Goal: Task Accomplishment & Management: Complete application form

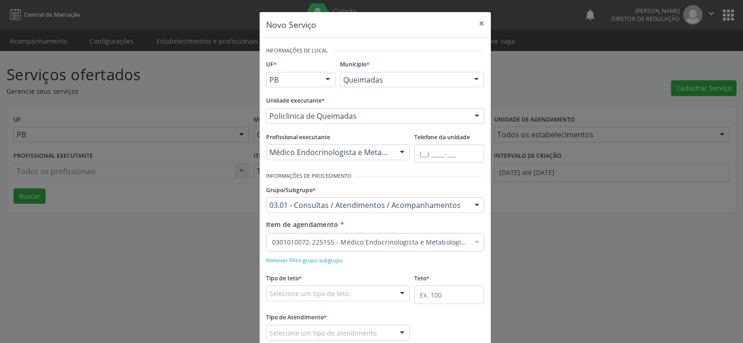
click at [555, 252] on div "Novo Serviço × Informações de Local UF * PB PB Nenhum resultado encontrado para…" at bounding box center [371, 171] width 743 height 343
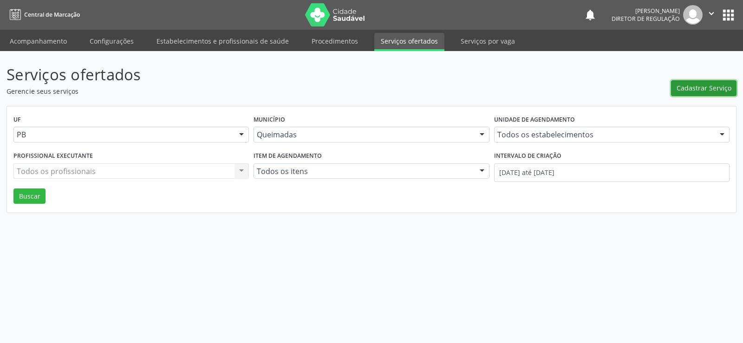
click at [698, 89] on span "Cadastrar Serviço" at bounding box center [704, 88] width 55 height 10
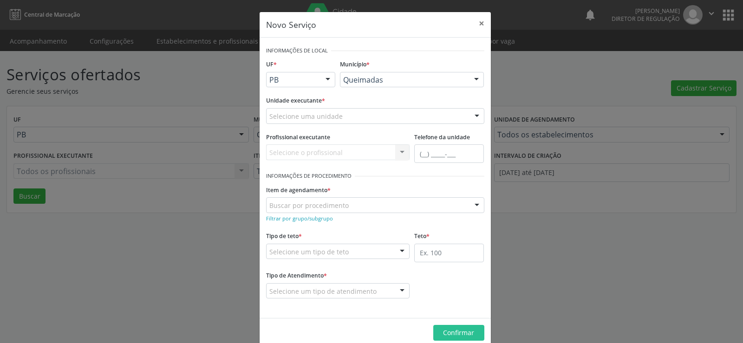
click at [475, 116] on div at bounding box center [477, 117] width 14 height 16
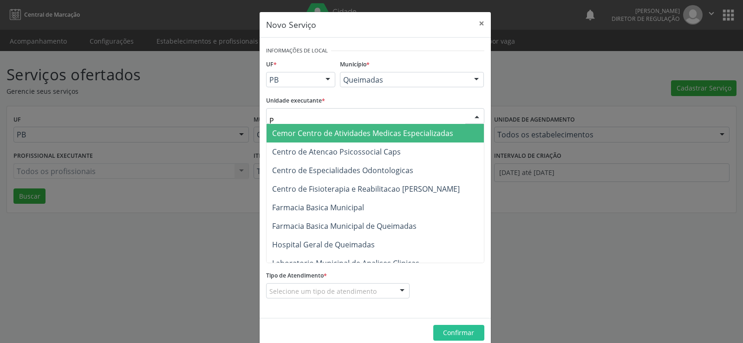
type input "PO"
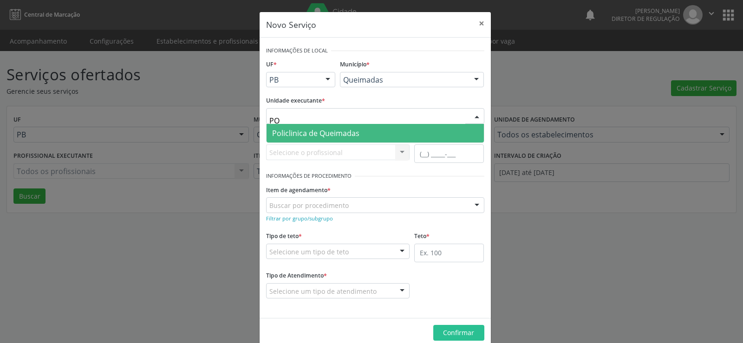
click at [352, 136] on span "Policlinica de Queimadas" at bounding box center [315, 133] width 87 height 10
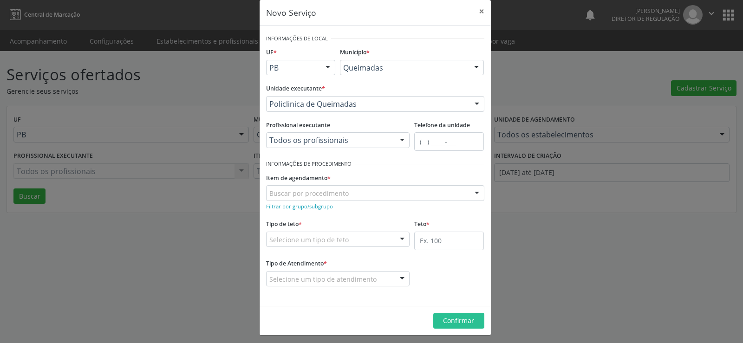
scroll to position [16, 0]
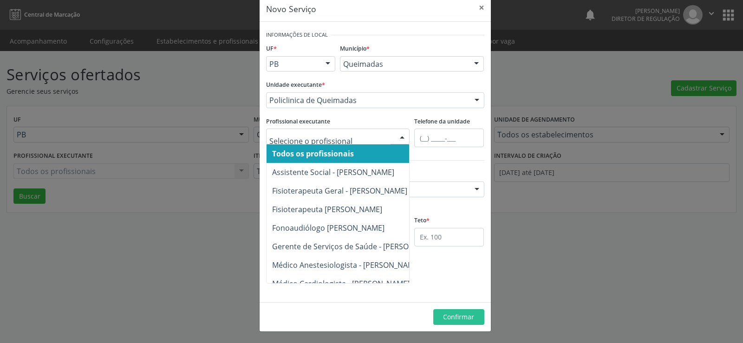
click at [398, 138] on div at bounding box center [402, 137] width 14 height 16
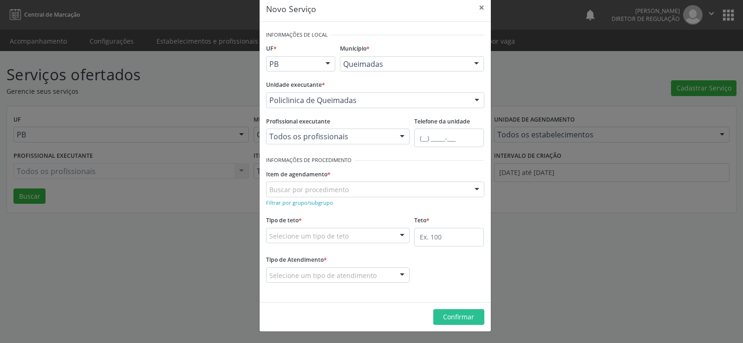
click at [398, 138] on div at bounding box center [402, 137] width 14 height 16
click at [398, 136] on div at bounding box center [402, 137] width 14 height 16
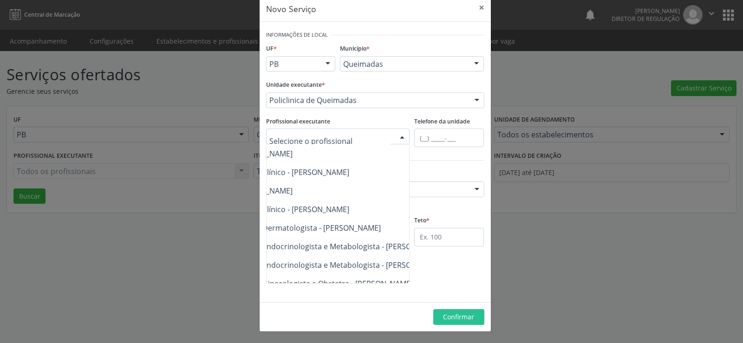
scroll to position [335, 56]
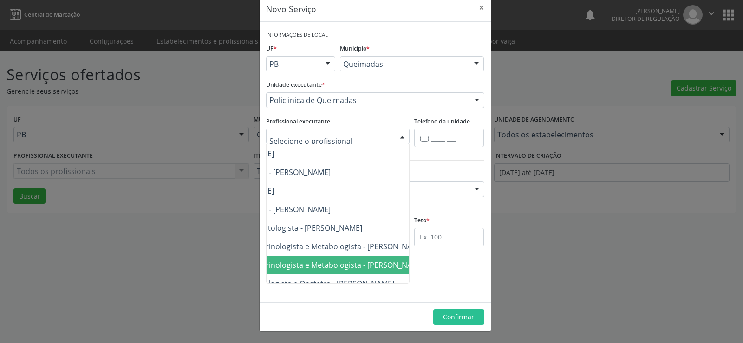
click at [375, 265] on span "Médico Endocrinologista e Metabologista - [PERSON_NAME]" at bounding box center [321, 265] width 209 height 10
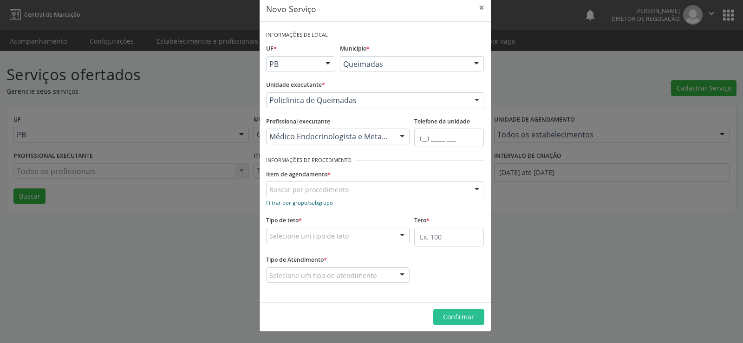
click at [313, 204] on small "Filtrar por grupo/subgrupo" at bounding box center [299, 202] width 67 height 7
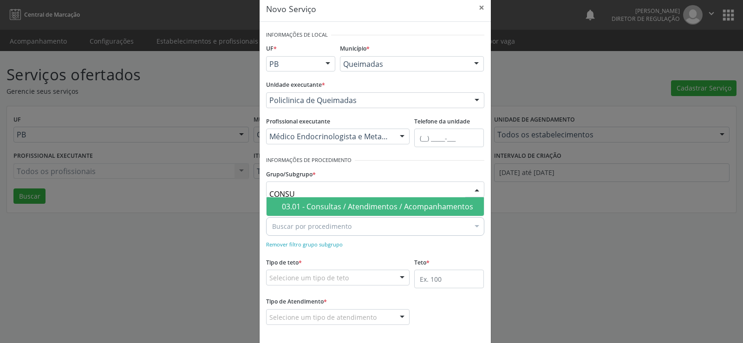
type input "CONSUL"
click at [363, 207] on div "03.01 - Consultas / Atendimentos / Acompanhamentos" at bounding box center [380, 206] width 197 height 7
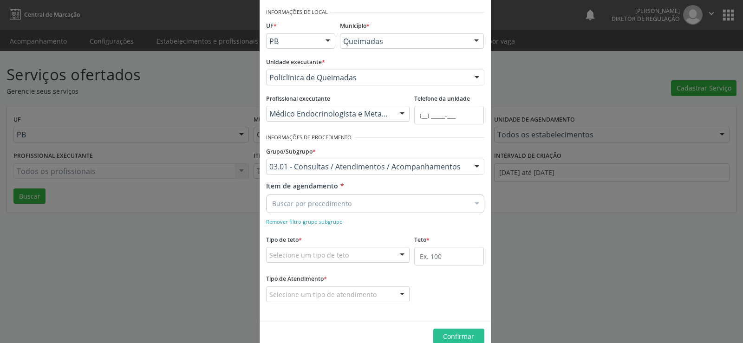
scroll to position [58, 0]
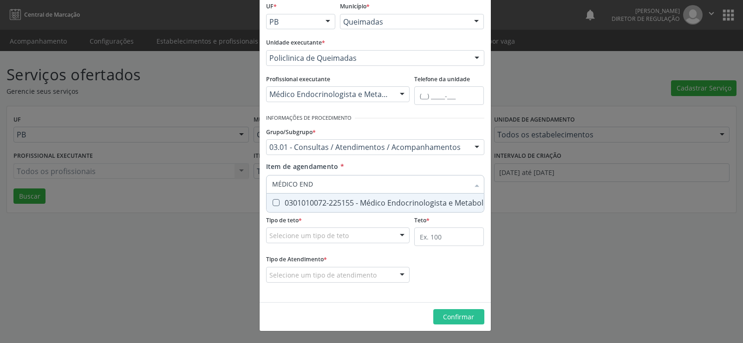
type input "MÉDICO ENDO"
click at [273, 203] on Metabologista at bounding box center [276, 202] width 7 height 7
click at [272, 203] on Metabologista "checkbox" at bounding box center [270, 203] width 6 height 6
checkbox Metabologista "true"
click at [400, 234] on div at bounding box center [402, 236] width 14 height 16
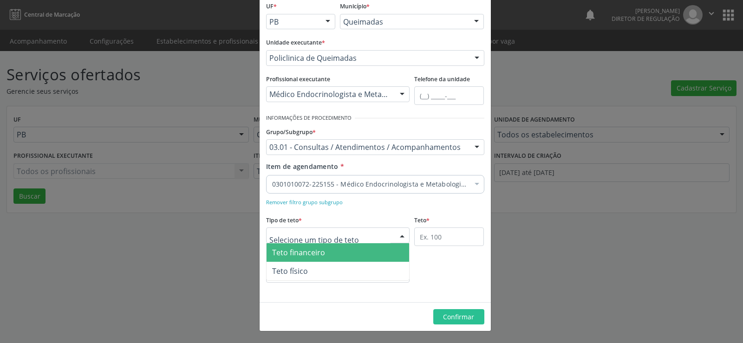
click at [380, 249] on span "Teto financeiro" at bounding box center [338, 252] width 143 height 19
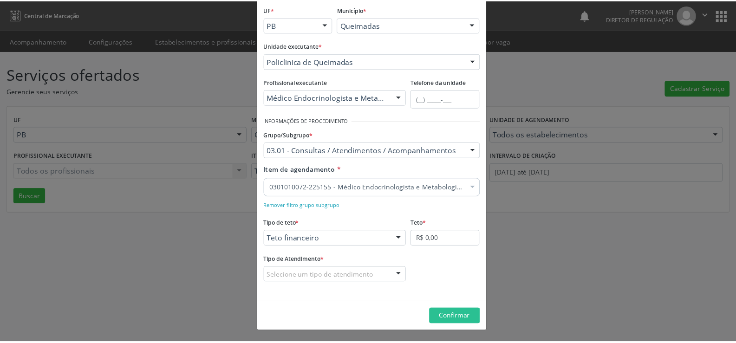
scroll to position [55, 0]
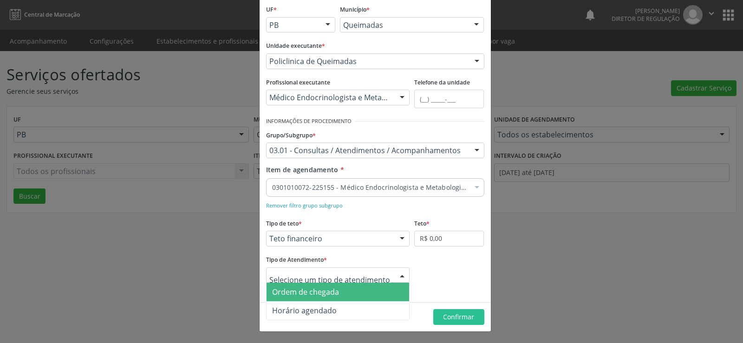
click at [400, 276] on div at bounding box center [402, 276] width 14 height 16
click at [374, 291] on span "Ordem de chegada" at bounding box center [338, 292] width 143 height 19
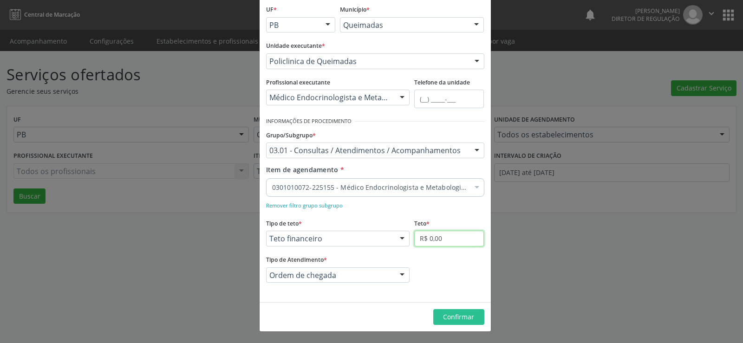
drag, startPoint x: 449, startPoint y: 238, endPoint x: 458, endPoint y: 242, distance: 10.0
click at [449, 239] on input "R$ 0,00" at bounding box center [449, 239] width 70 height 16
type input "R$ 6.000,00"
click at [453, 322] on button "Confirmar" at bounding box center [458, 317] width 51 height 16
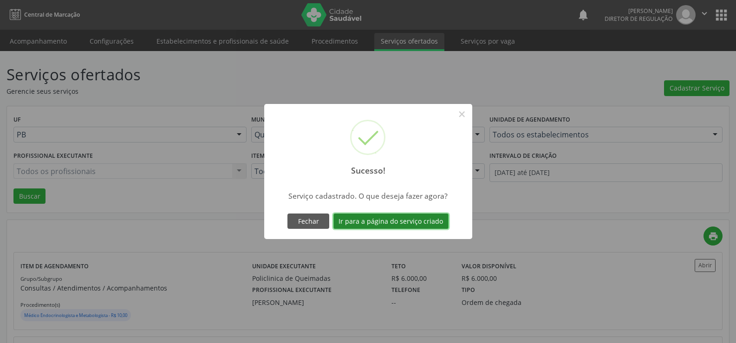
click at [400, 221] on button "Ir para a página do serviço criado" at bounding box center [391, 222] width 115 height 16
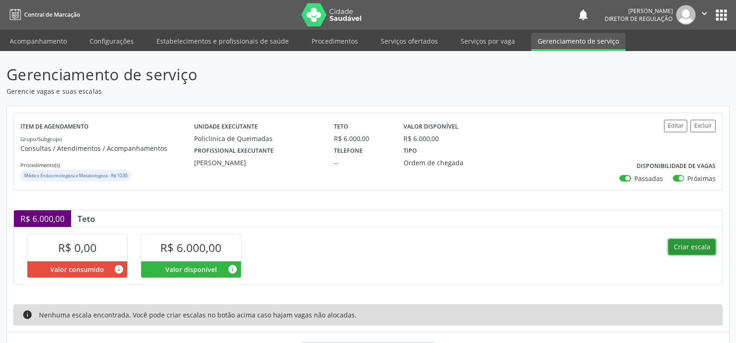
click at [687, 251] on button "Criar escala" at bounding box center [692, 247] width 47 height 16
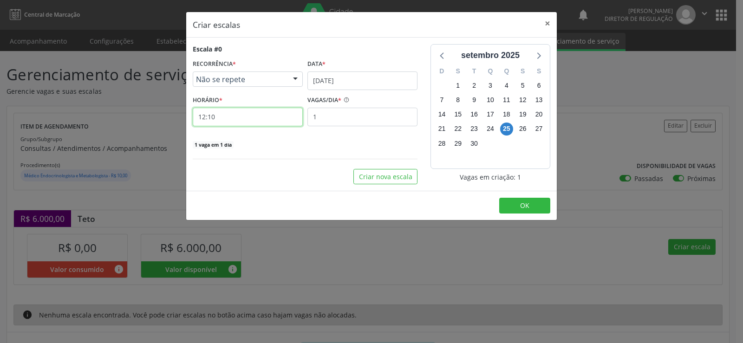
click at [242, 122] on input "12:10" at bounding box center [248, 117] width 110 height 19
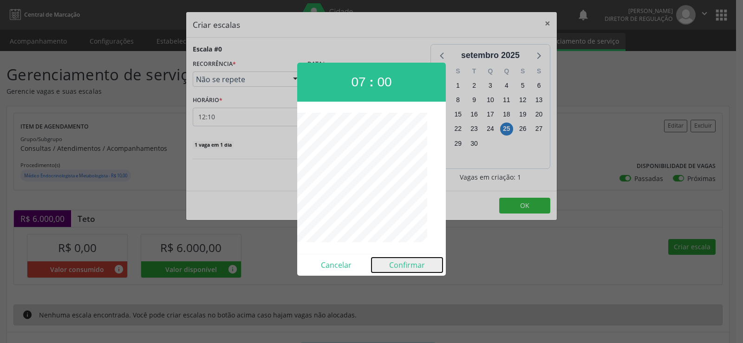
click at [416, 268] on button "Confirmar" at bounding box center [407, 265] width 71 height 15
type input "07:00"
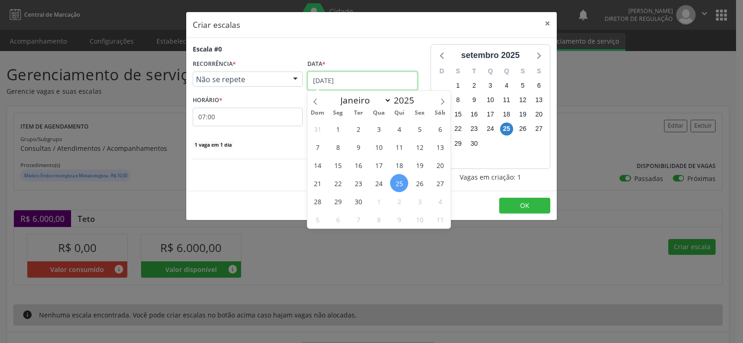
click at [383, 78] on input "[DATE]" at bounding box center [363, 81] width 110 height 19
click at [444, 101] on icon at bounding box center [443, 101] width 7 height 7
select select "9"
drag, startPoint x: 439, startPoint y: 166, endPoint x: 394, endPoint y: 135, distance: 54.4
click at [437, 164] on span "18" at bounding box center [440, 165] width 18 height 18
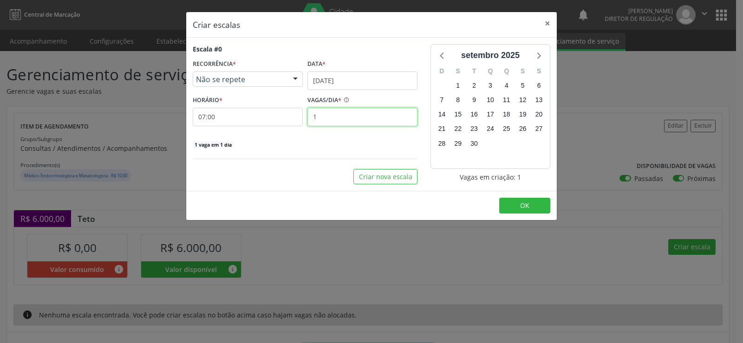
click at [322, 120] on input "1" at bounding box center [363, 117] width 110 height 19
type input "30"
click at [513, 206] on button "OK" at bounding box center [524, 206] width 51 height 16
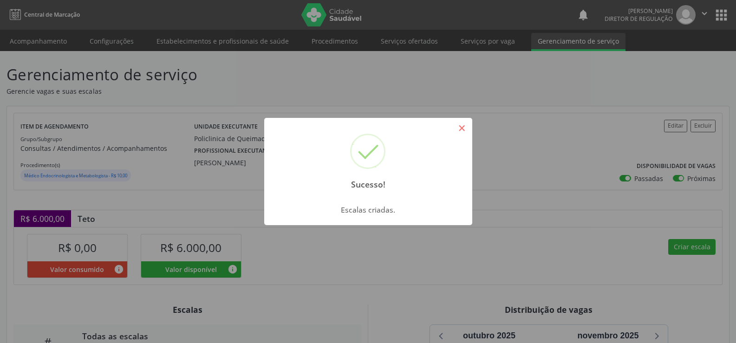
click at [461, 128] on button "×" at bounding box center [462, 128] width 16 height 16
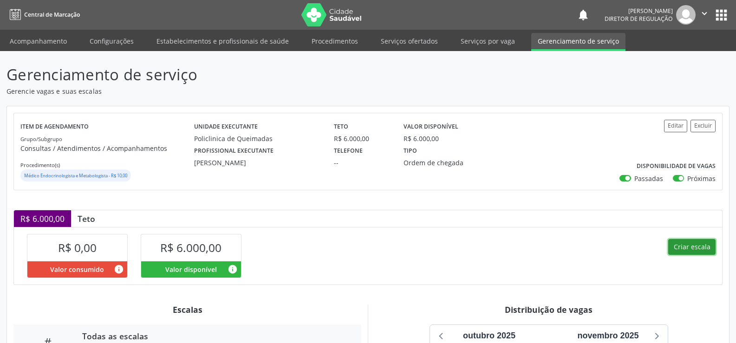
click at [691, 248] on button "Criar escala" at bounding box center [692, 247] width 47 height 16
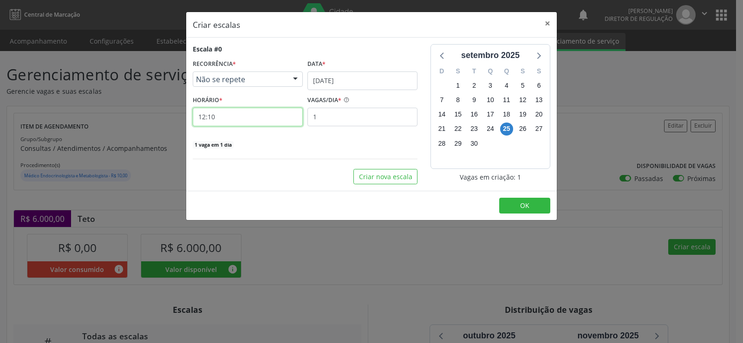
click at [223, 115] on input "12:10" at bounding box center [248, 117] width 110 height 19
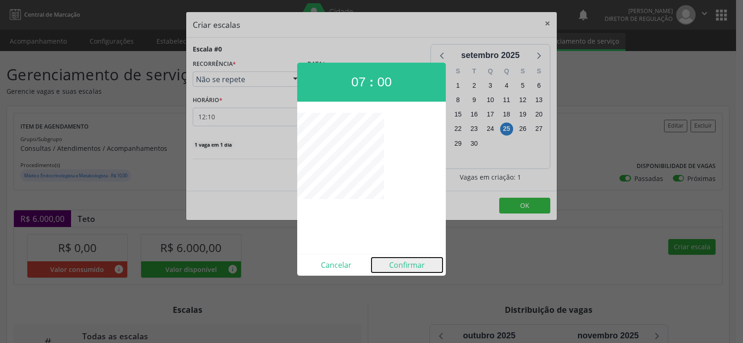
click at [418, 270] on button "Confirmar" at bounding box center [407, 265] width 71 height 15
type input "07:00"
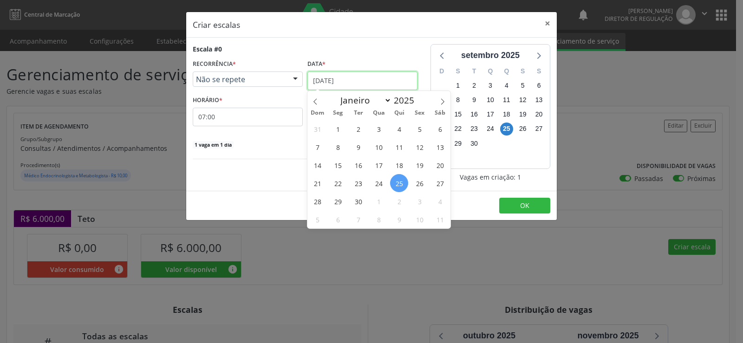
click at [381, 77] on input "[DATE]" at bounding box center [363, 81] width 110 height 19
click at [445, 101] on icon at bounding box center [443, 101] width 7 height 7
select select "9"
click at [338, 203] on span "27" at bounding box center [338, 201] width 18 height 18
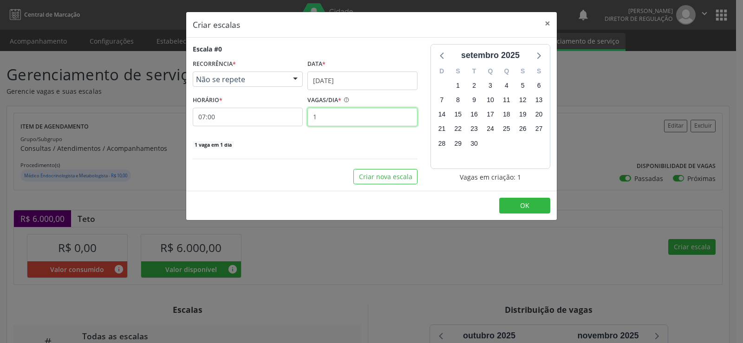
click at [320, 117] on input "1" at bounding box center [363, 117] width 110 height 19
type input "30"
click at [509, 204] on button "OK" at bounding box center [524, 206] width 51 height 16
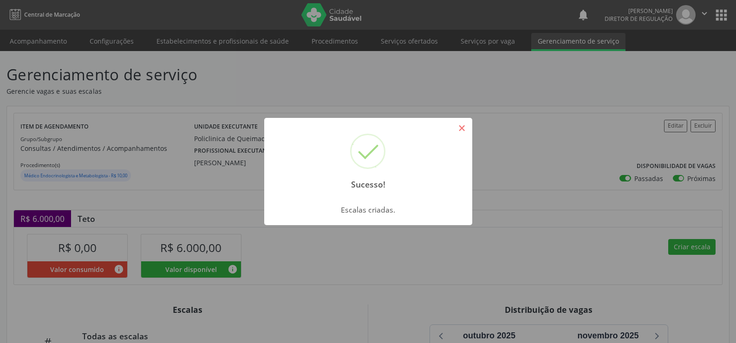
click at [466, 128] on button "×" at bounding box center [462, 128] width 16 height 16
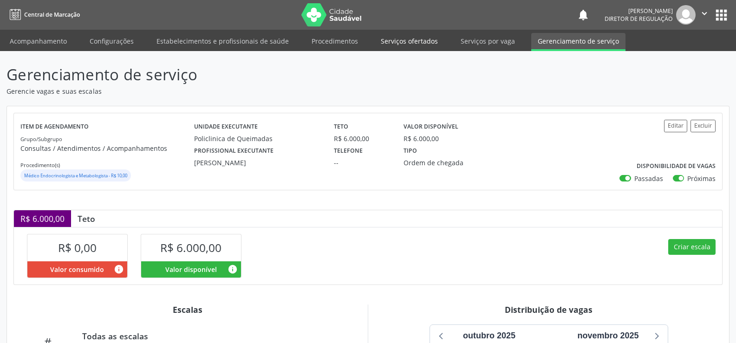
click at [407, 41] on link "Serviços ofertados" at bounding box center [409, 41] width 70 height 16
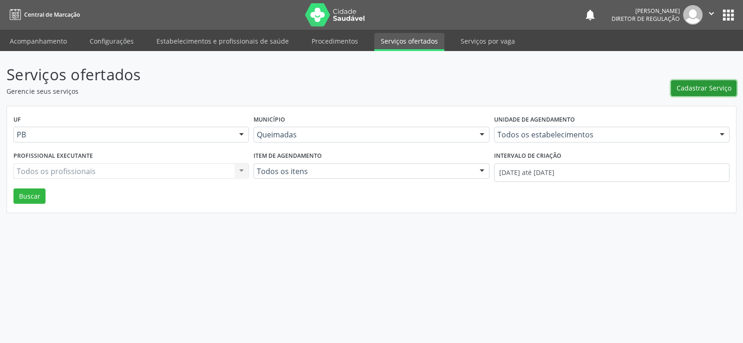
click at [701, 89] on span "Cadastrar Serviço" at bounding box center [704, 88] width 55 height 10
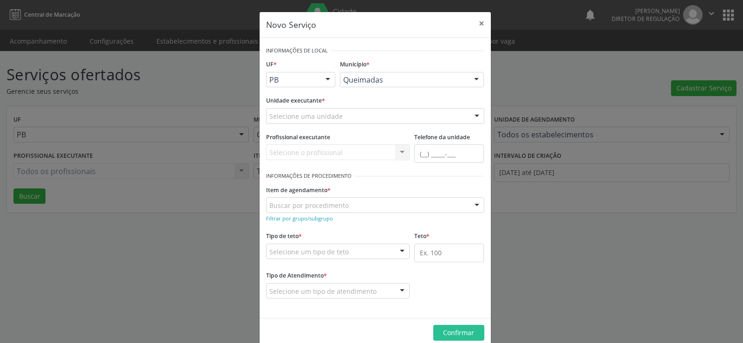
click at [473, 116] on div at bounding box center [477, 117] width 14 height 16
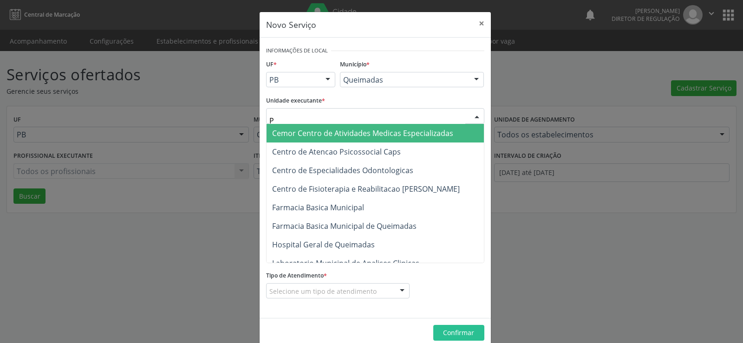
type input "PO"
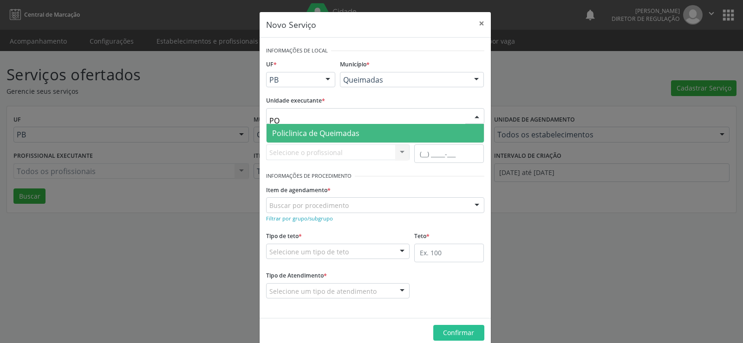
click at [367, 133] on span "Policlinica de Queimadas" at bounding box center [375, 133] width 217 height 19
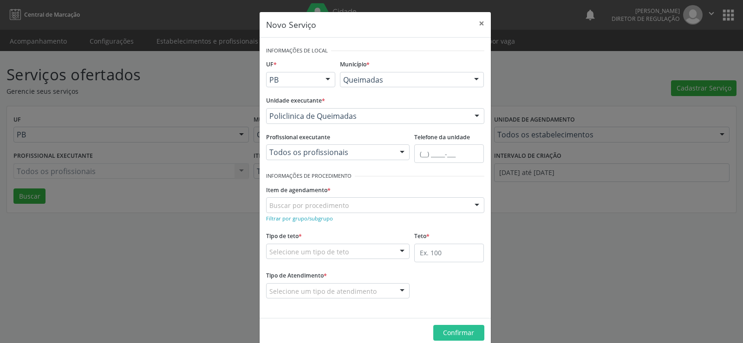
click at [398, 153] on div at bounding box center [402, 153] width 14 height 16
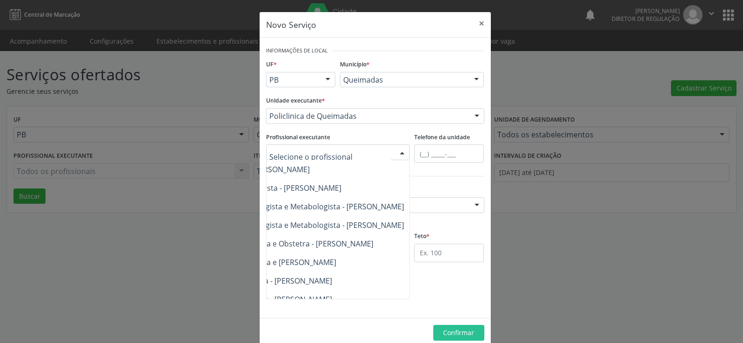
scroll to position [409, 112]
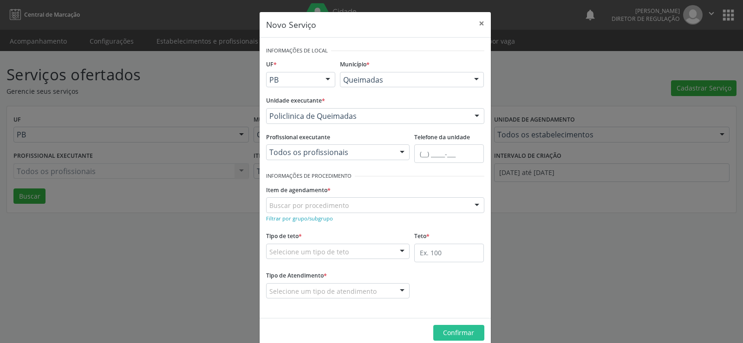
click at [264, 296] on div "Tipo de Atendimento * Selecione um tipo de atendimento Ordem de chegada Horário…" at bounding box center [338, 290] width 149 height 43
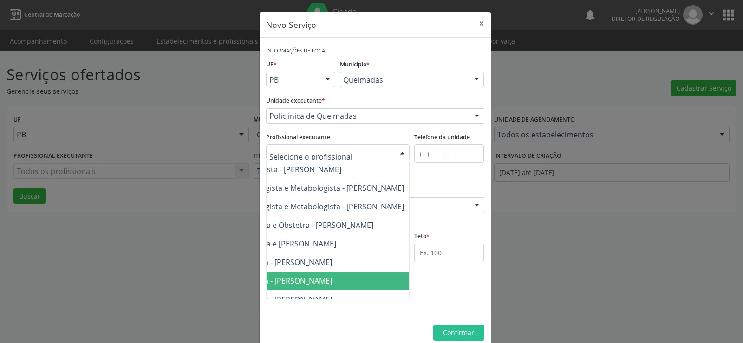
click at [397, 150] on div at bounding box center [402, 153] width 14 height 16
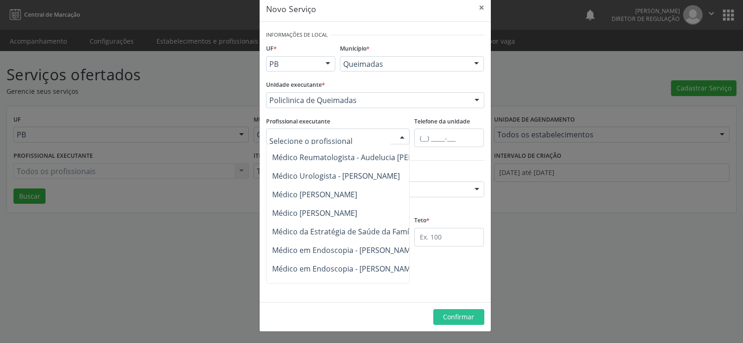
scroll to position [743, 0]
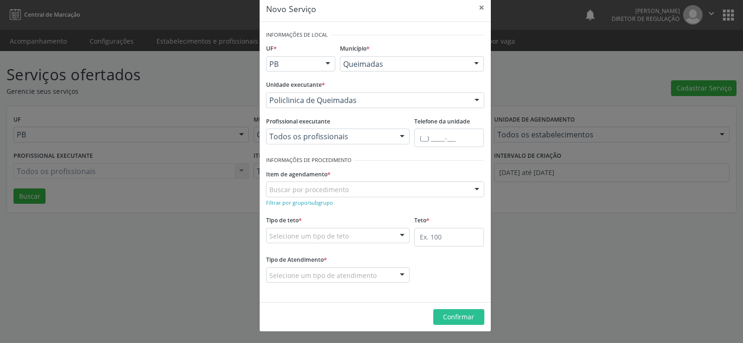
click at [351, 125] on div "Profissional executante Todos os profissionais Todos os profissionais Assistent…" at bounding box center [338, 130] width 144 height 30
click at [289, 204] on small "Filtrar por grupo/subgrupo" at bounding box center [299, 202] width 67 height 7
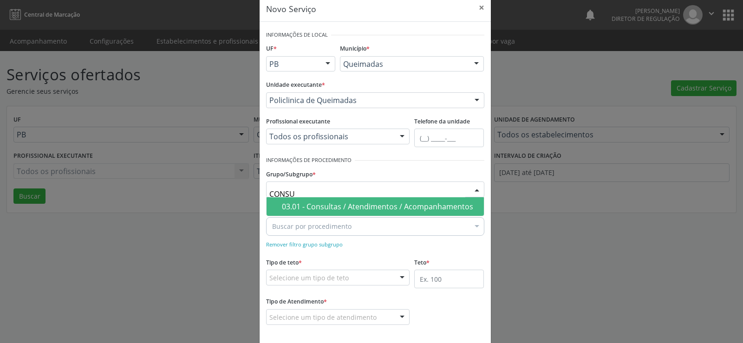
type input "CONSUL"
click at [336, 212] on span "03.01 - Consultas / Atendimentos / Acompanhamentos" at bounding box center [375, 206] width 217 height 19
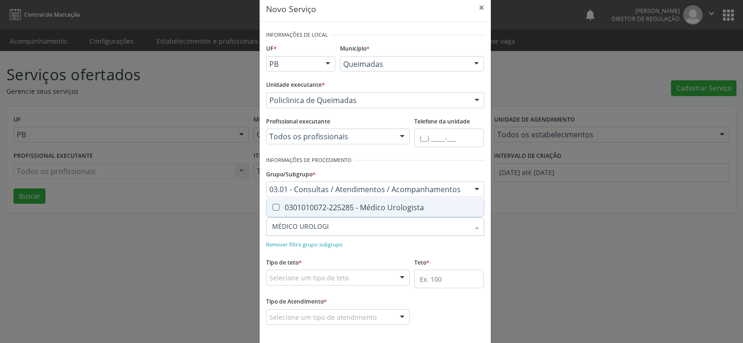
type input "MÉDICO UROLOGIS"
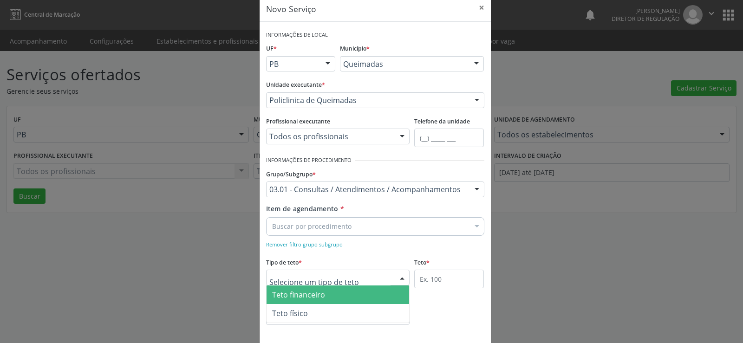
click at [400, 277] on div at bounding box center [402, 278] width 14 height 16
click at [316, 297] on span "Teto financeiro" at bounding box center [298, 295] width 53 height 10
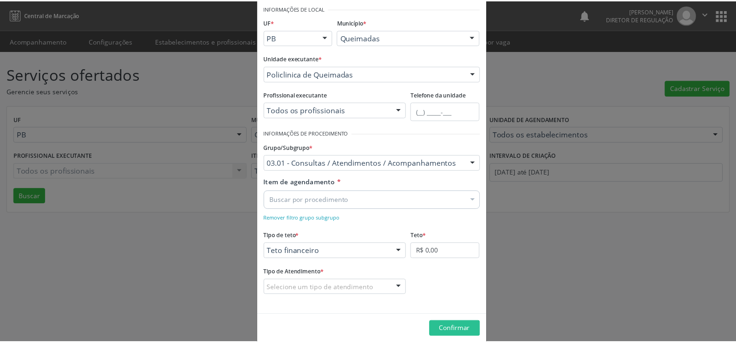
scroll to position [55, 0]
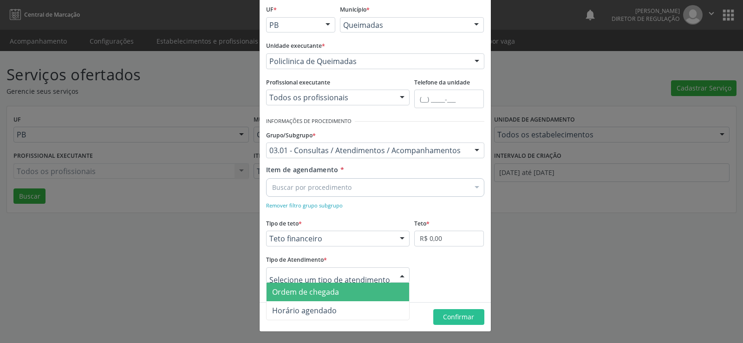
click at [400, 276] on div at bounding box center [402, 276] width 14 height 16
click at [360, 292] on span "Ordem de chegada" at bounding box center [338, 292] width 143 height 19
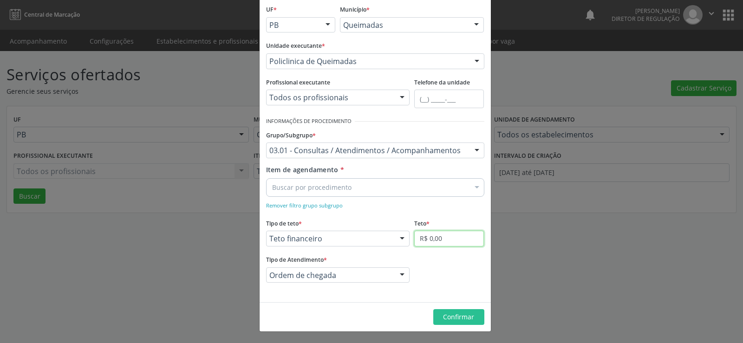
click at [453, 239] on input "R$ 0,00" at bounding box center [449, 239] width 70 height 16
type input "R$ 6.000,00"
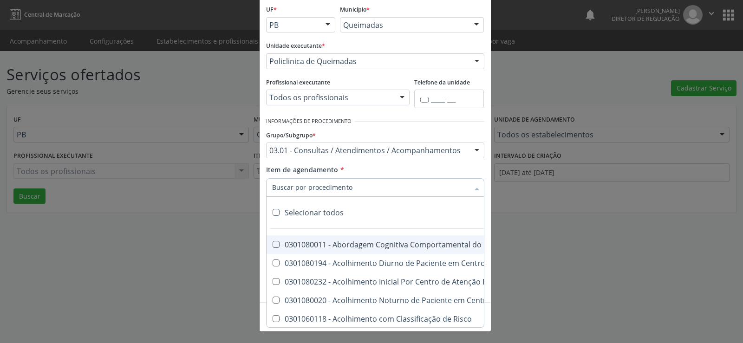
click at [473, 185] on div at bounding box center [477, 189] width 14 height 16
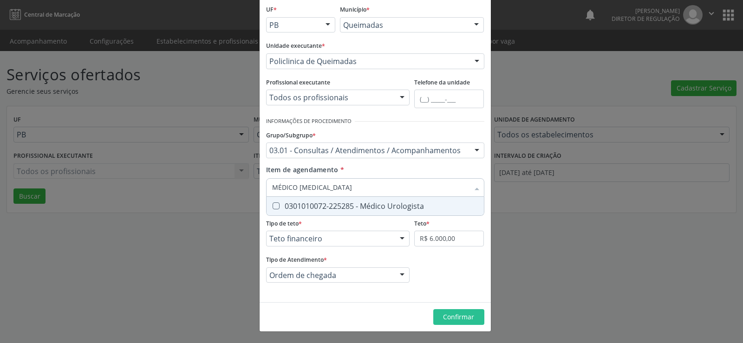
type input "MÉDICO UROLOGISTA"
drag, startPoint x: 274, startPoint y: 205, endPoint x: 285, endPoint y: 214, distance: 14.5
click at [274, 206] on Urologista at bounding box center [276, 206] width 7 height 7
click at [273, 206] on Urologista "checkbox" at bounding box center [270, 206] width 6 height 6
checkbox Urologista "true"
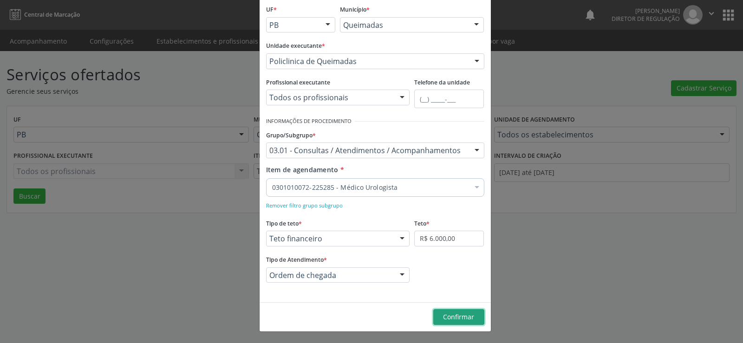
click at [463, 320] on div "Novo Serviço × Informações de Local UF * PB PB Nenhum resultado encontrado para…" at bounding box center [375, 144] width 232 height 375
click at [460, 316] on span "Confirmar" at bounding box center [458, 317] width 31 height 9
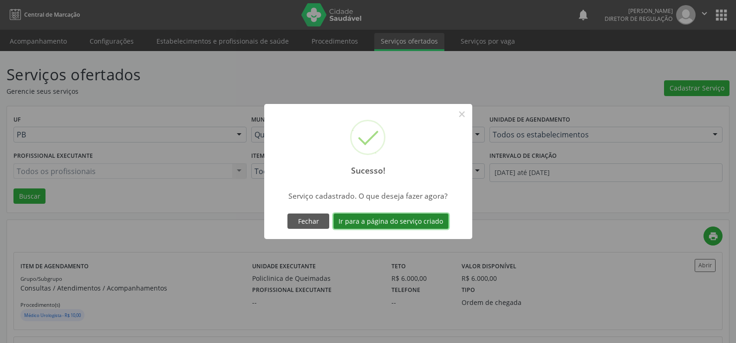
click at [398, 222] on button "Ir para a página do serviço criado" at bounding box center [391, 222] width 115 height 16
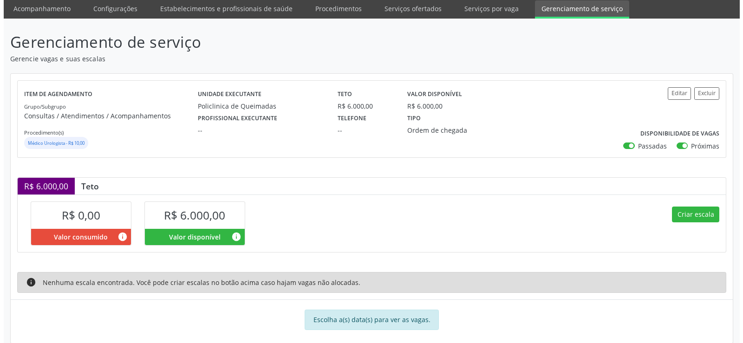
scroll to position [46, 0]
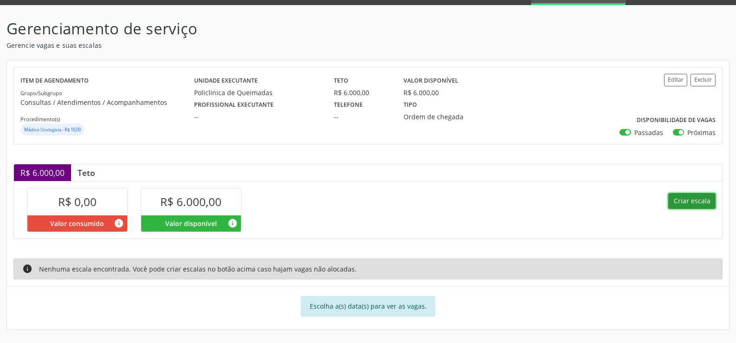
click at [686, 204] on button "Criar escala" at bounding box center [692, 201] width 47 height 16
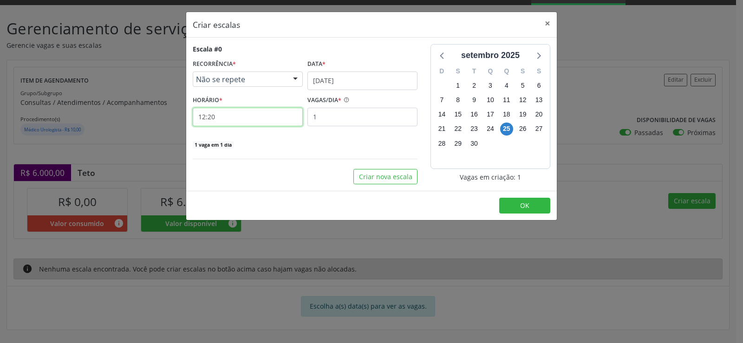
click at [217, 118] on input "12:20" at bounding box center [248, 117] width 110 height 19
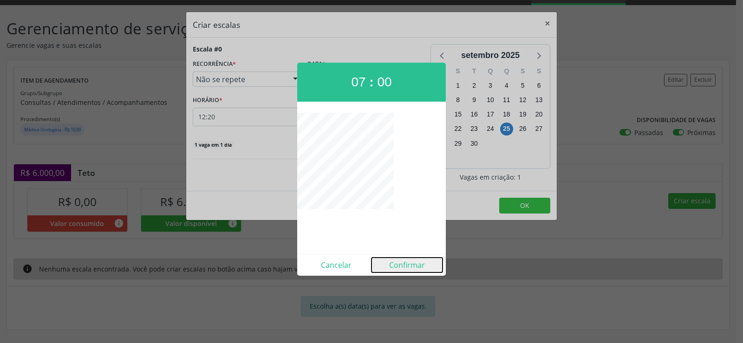
drag, startPoint x: 406, startPoint y: 267, endPoint x: 403, endPoint y: 271, distance: 5.0
click at [406, 267] on button "Confirmar" at bounding box center [407, 265] width 71 height 15
type input "07:00"
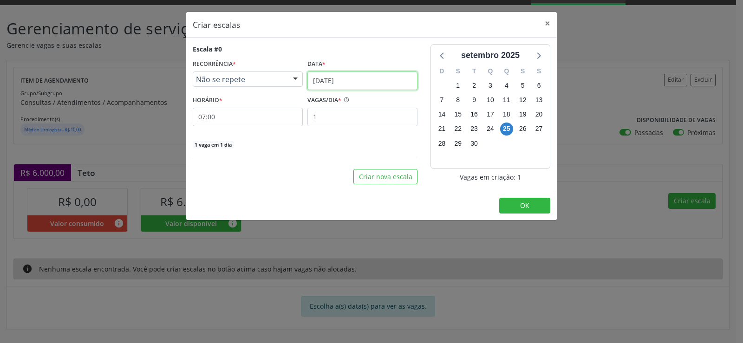
click at [362, 81] on input "[DATE]" at bounding box center [363, 81] width 110 height 19
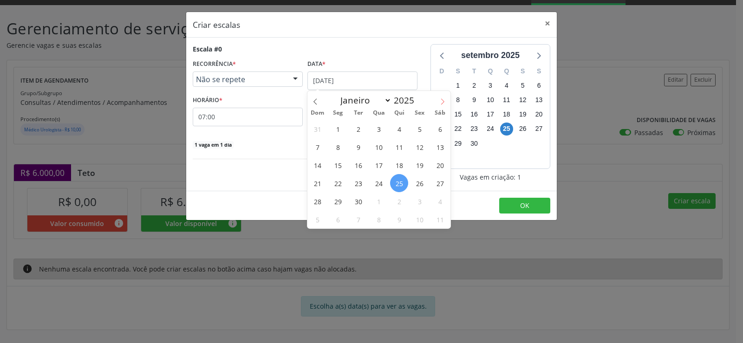
click at [443, 102] on icon at bounding box center [443, 101] width 7 height 7
select select "9"
click at [442, 149] on span "11" at bounding box center [440, 147] width 18 height 18
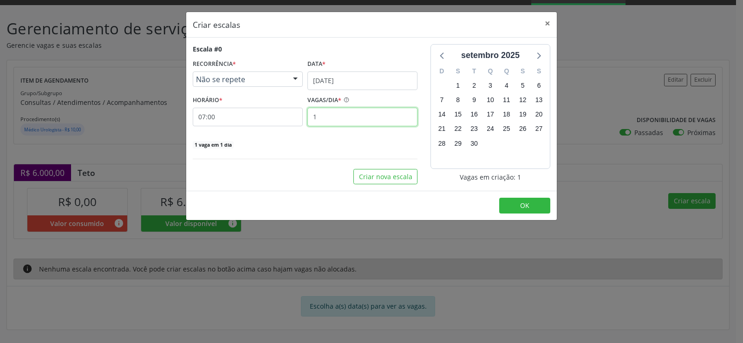
click at [333, 121] on input "1" at bounding box center [363, 117] width 110 height 19
type input "30"
click at [525, 209] on span "OK" at bounding box center [524, 205] width 9 height 9
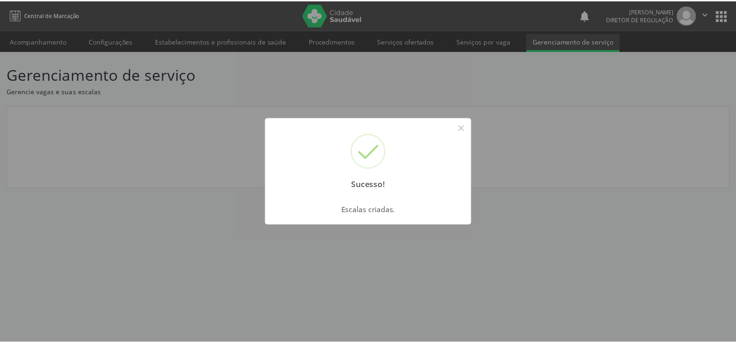
scroll to position [0, 0]
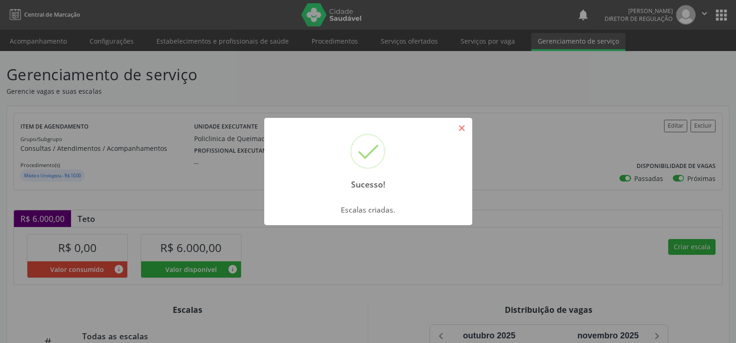
click at [463, 126] on button "×" at bounding box center [462, 128] width 16 height 16
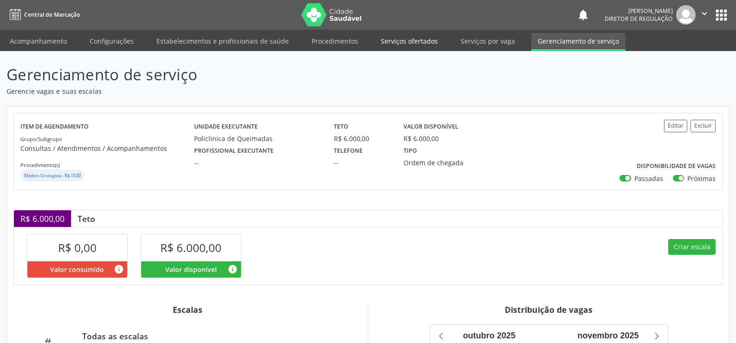
click at [403, 40] on link "Serviços ofertados" at bounding box center [409, 41] width 70 height 16
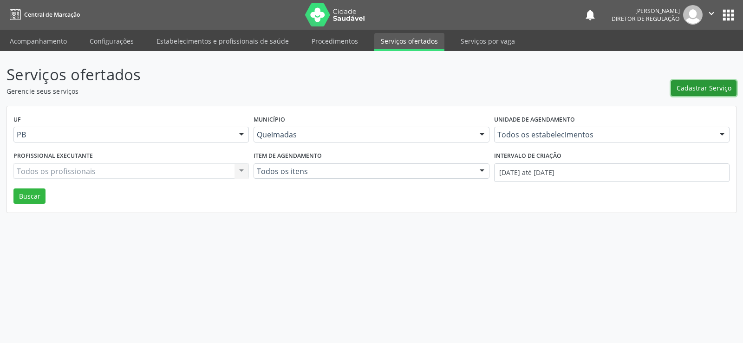
click at [712, 90] on span "Cadastrar Serviço" at bounding box center [704, 88] width 55 height 10
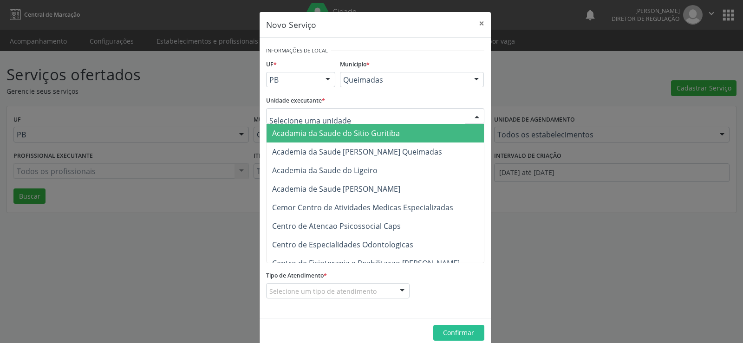
click at [472, 115] on div at bounding box center [477, 117] width 14 height 16
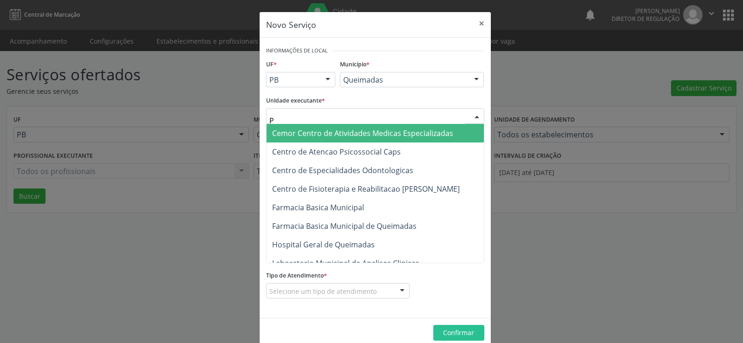
type input "PO"
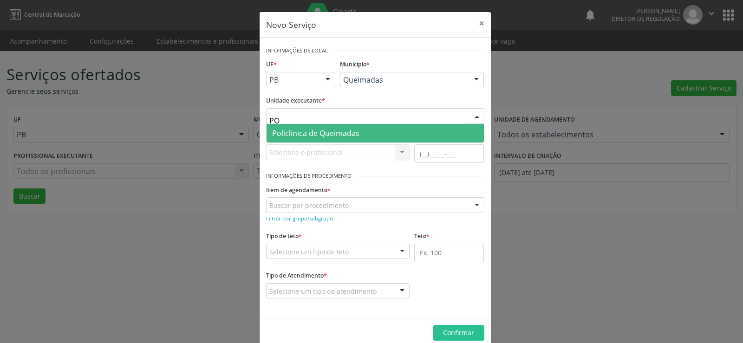
click at [373, 136] on span "Policlinica de Queimadas" at bounding box center [375, 133] width 217 height 19
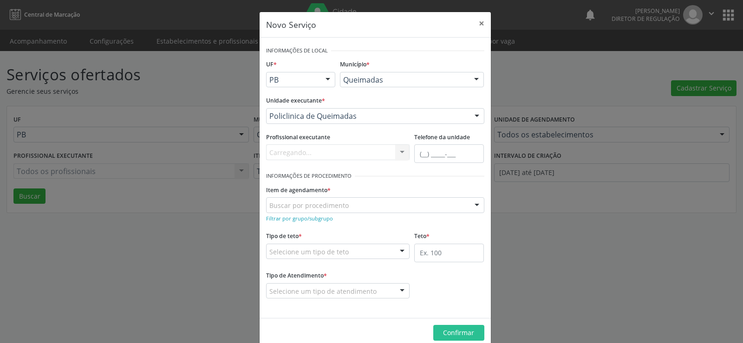
click at [398, 153] on div "Carregando... Nenhum resultado encontrado para: " " Não há nenhuma opção para s…" at bounding box center [338, 152] width 144 height 16
click at [400, 152] on div at bounding box center [402, 153] width 14 height 16
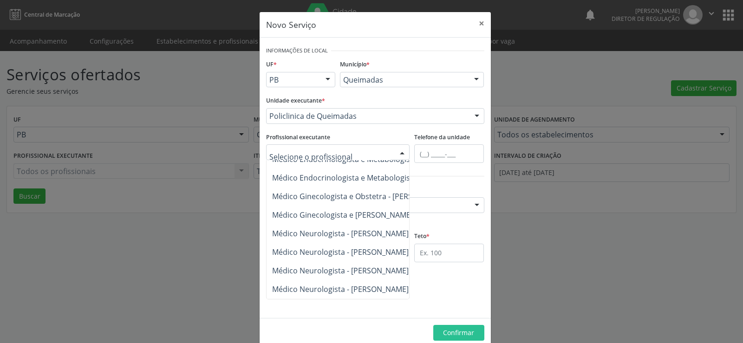
scroll to position [446, 0]
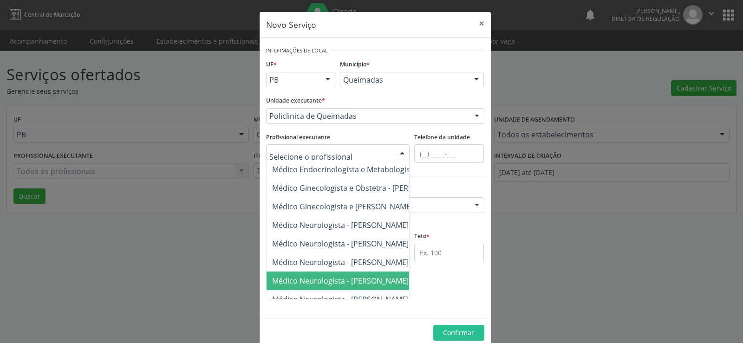
click at [341, 278] on span "Médico Neurologista - [PERSON_NAME]" at bounding box center [340, 281] width 137 height 10
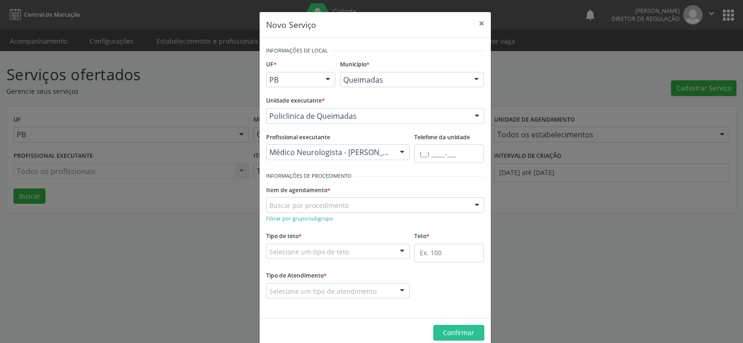
click at [475, 207] on div at bounding box center [477, 206] width 14 height 16
click at [300, 220] on small "Filtrar por grupo/subgrupo" at bounding box center [299, 218] width 67 height 7
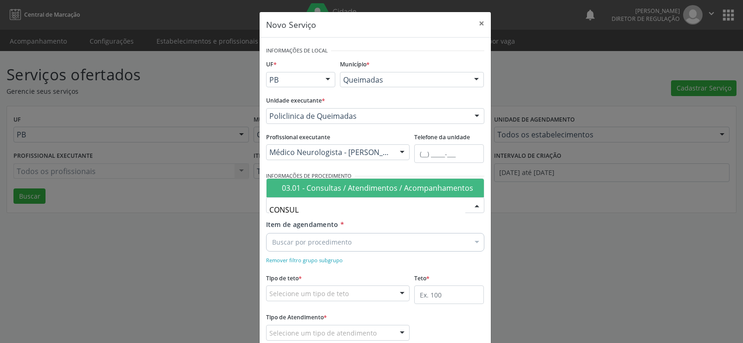
type input "CONSULT"
click at [373, 187] on div "03.01 - Consultas / Atendimentos / Acompanhamentos" at bounding box center [380, 187] width 197 height 7
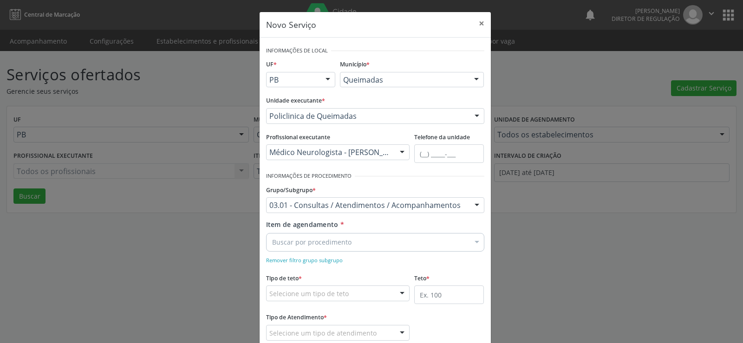
scroll to position [58, 0]
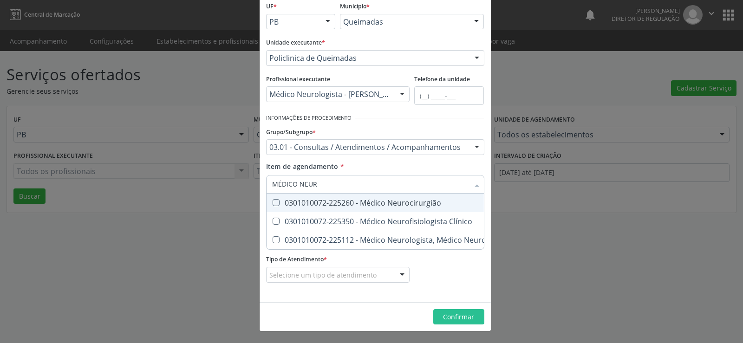
type input "MÉDICO NEURO"
drag, startPoint x: 271, startPoint y: 201, endPoint x: 292, endPoint y: 195, distance: 21.8
click at [273, 201] on Neurocirurgião at bounding box center [276, 202] width 7 height 7
click at [272, 201] on Neurocirurgião "checkbox" at bounding box center [270, 203] width 6 height 6
checkbox Neurocirurgião "true"
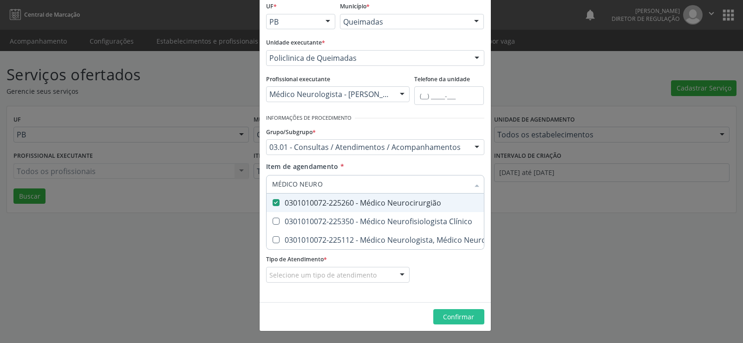
click at [380, 187] on input "MÉDICO NEURO" at bounding box center [370, 184] width 197 height 19
checkbox Clínico "true"
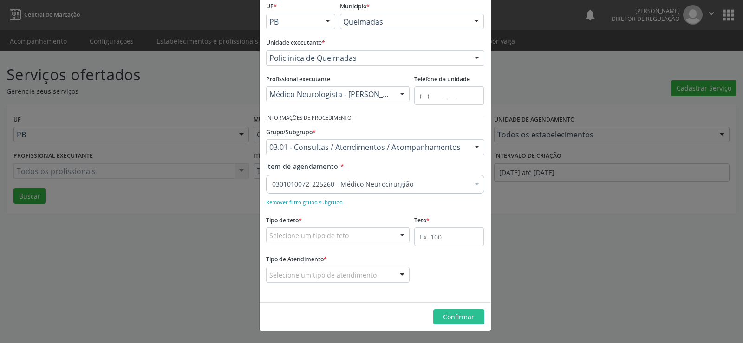
click at [476, 167] on div "Item de agendamento * 0301010072-225260 - Médico Neurocirurgião Desfazer seleçã…" at bounding box center [375, 176] width 218 height 29
click at [402, 235] on div at bounding box center [402, 236] width 14 height 16
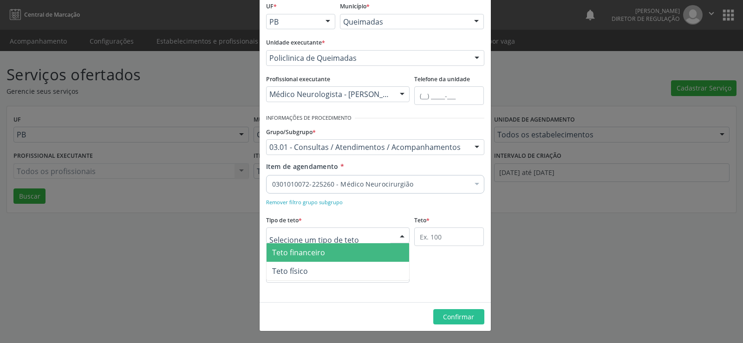
click at [370, 256] on span "Teto financeiro" at bounding box center [338, 252] width 143 height 19
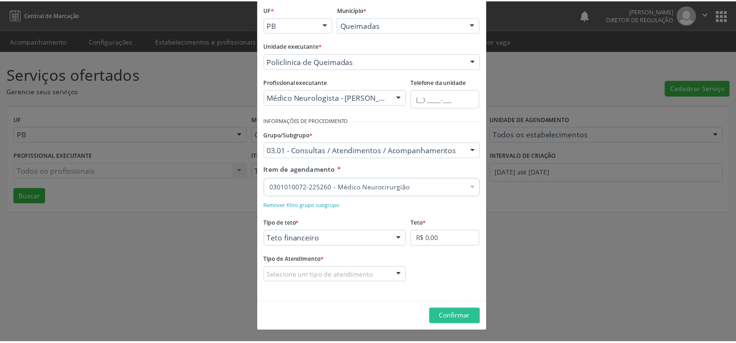
scroll to position [55, 0]
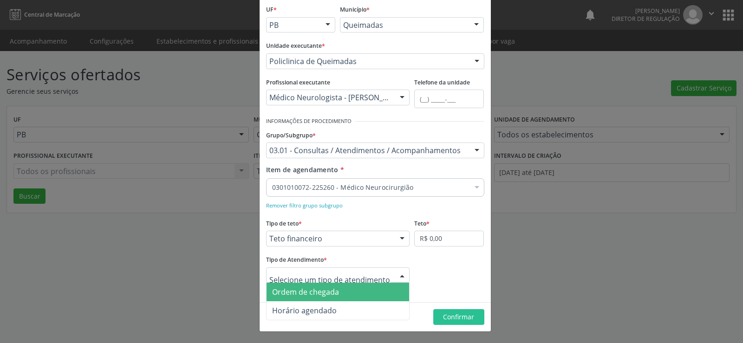
click at [401, 274] on div at bounding box center [402, 276] width 14 height 16
click at [359, 291] on span "Ordem de chegada" at bounding box center [338, 292] width 143 height 19
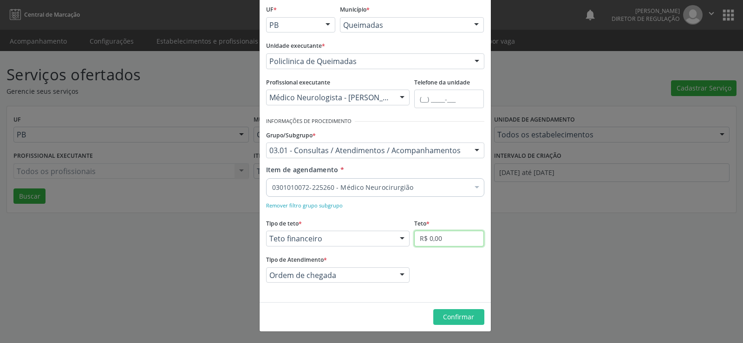
click at [455, 242] on input "R$ 0,00" at bounding box center [449, 239] width 70 height 16
type input "R$ 6.000,00"
click at [451, 318] on span "Confirmar" at bounding box center [458, 317] width 31 height 9
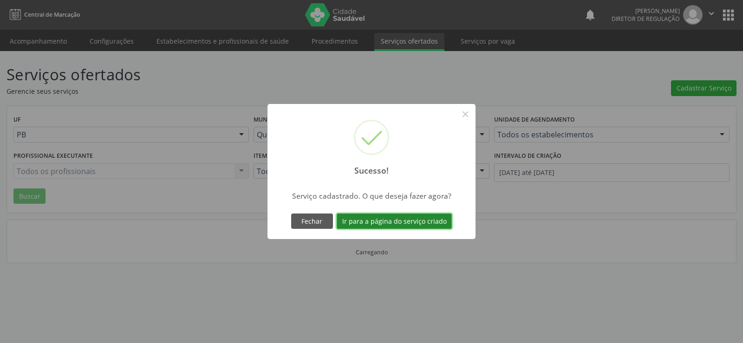
click at [399, 220] on button "Ir para a página do serviço criado" at bounding box center [394, 222] width 115 height 16
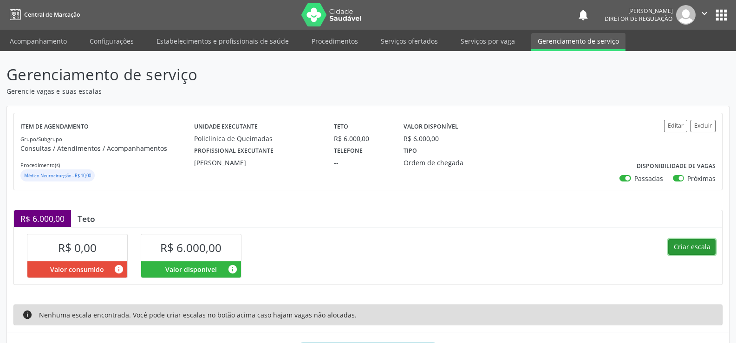
click at [684, 250] on button "Criar escala" at bounding box center [692, 247] width 47 height 16
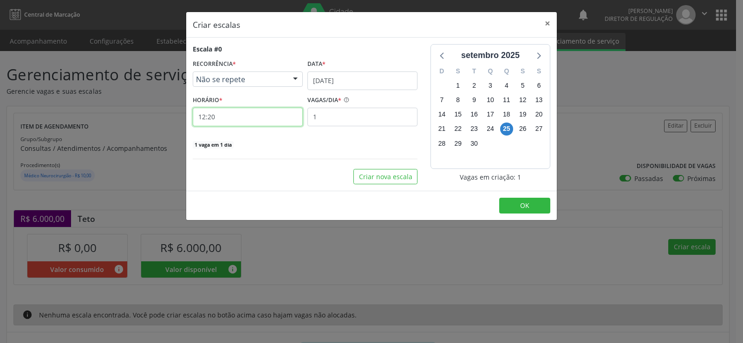
click at [223, 119] on input "12:20" at bounding box center [248, 117] width 110 height 19
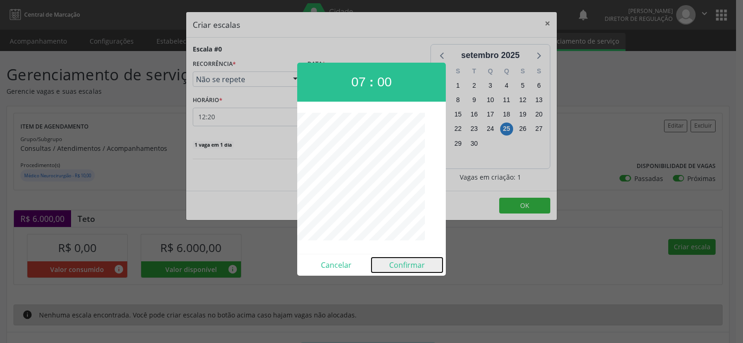
click at [395, 267] on button "Confirmar" at bounding box center [407, 265] width 71 height 15
type input "07:00"
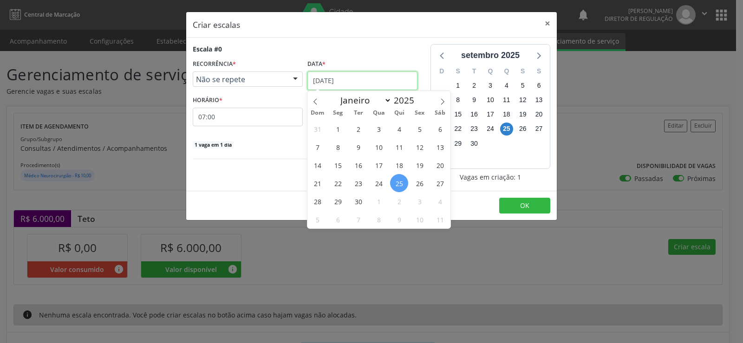
click at [395, 85] on input "[DATE]" at bounding box center [363, 81] width 110 height 19
click at [448, 101] on span at bounding box center [443, 99] width 16 height 16
select select "9"
click at [342, 151] on span "6" at bounding box center [338, 147] width 18 height 18
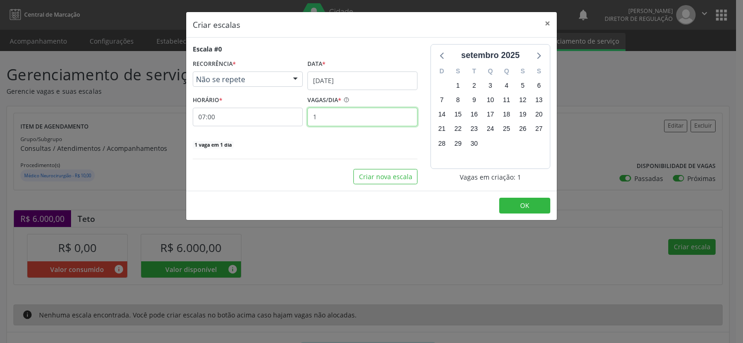
click at [330, 119] on input "1" at bounding box center [363, 117] width 110 height 19
type input "12"
click at [534, 213] on button "OK" at bounding box center [524, 206] width 51 height 16
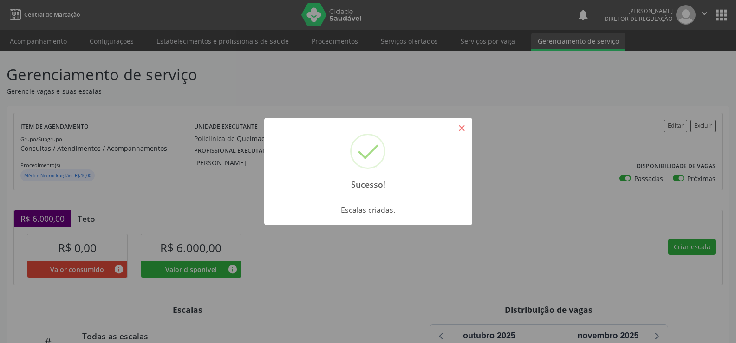
click at [460, 128] on button "×" at bounding box center [462, 128] width 16 height 16
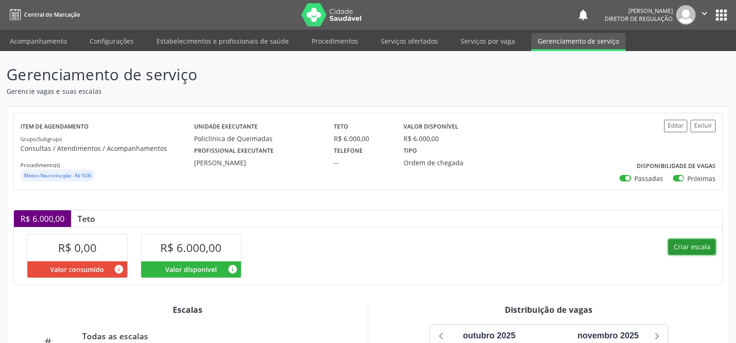
click at [695, 250] on button "Criar escala" at bounding box center [692, 247] width 47 height 16
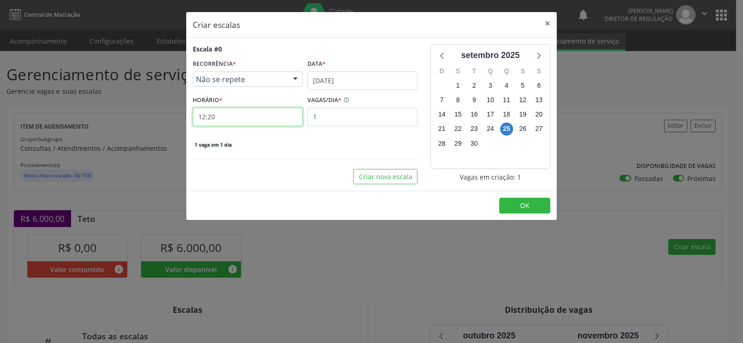
click at [227, 116] on input "12:20" at bounding box center [248, 117] width 110 height 19
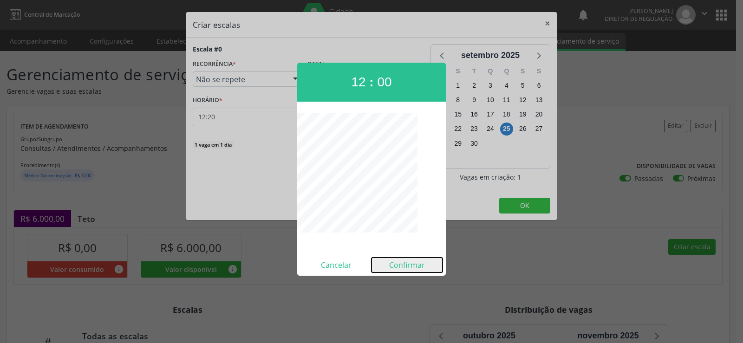
drag, startPoint x: 415, startPoint y: 266, endPoint x: 417, endPoint y: 259, distance: 6.8
click at [417, 265] on button "Confirmar" at bounding box center [407, 265] width 71 height 15
type input "12:00"
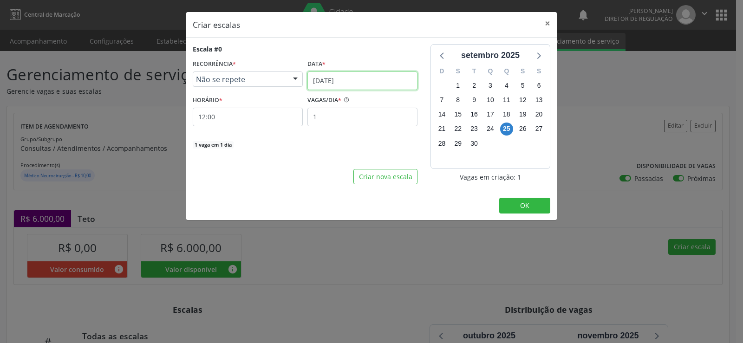
click at [411, 83] on input "[DATE]" at bounding box center [363, 81] width 110 height 19
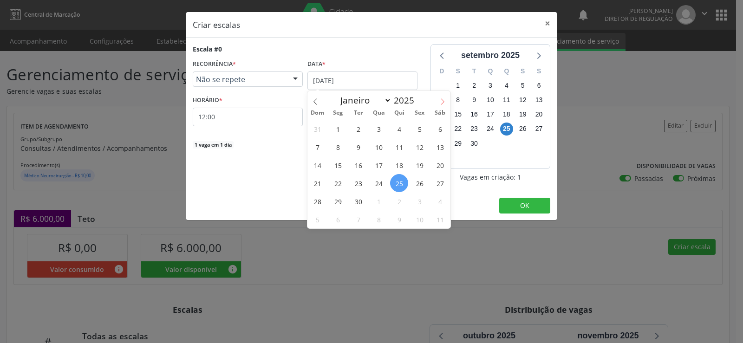
click at [446, 102] on icon at bounding box center [443, 101] width 7 height 7
select select "9"
drag, startPoint x: 336, startPoint y: 148, endPoint x: 335, endPoint y: 126, distance: 21.8
click at [336, 145] on span "6" at bounding box center [338, 147] width 18 height 18
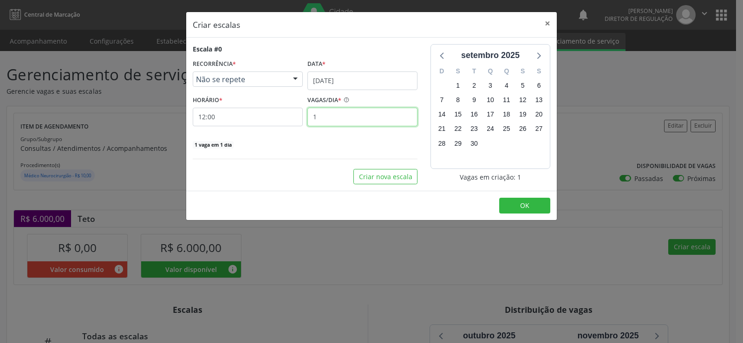
click at [335, 121] on input "1" at bounding box center [363, 117] width 110 height 19
type input "12"
click at [525, 205] on span "OK" at bounding box center [524, 205] width 9 height 9
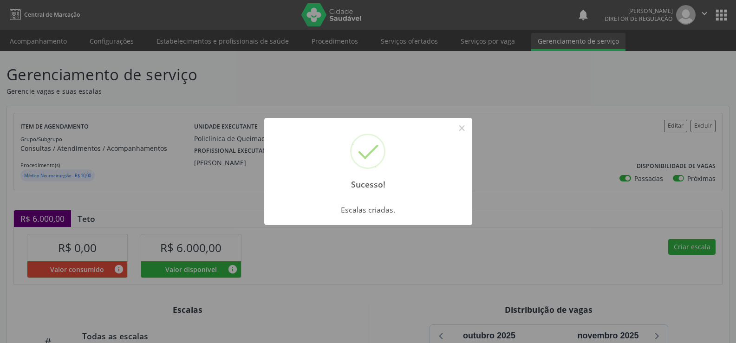
click at [460, 128] on button "×" at bounding box center [462, 128] width 16 height 16
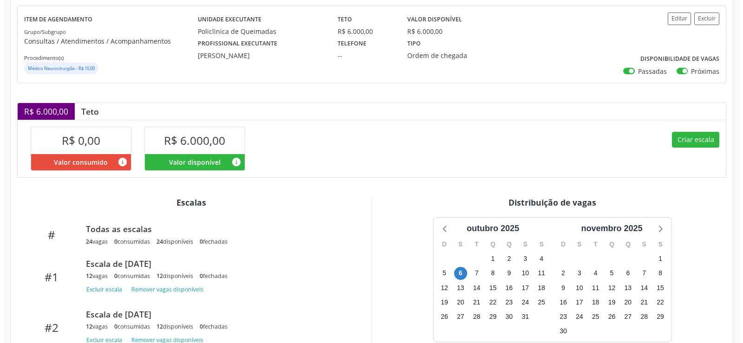
scroll to position [178, 0]
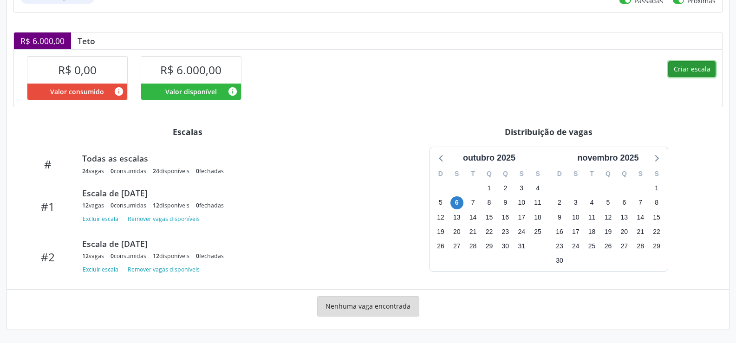
click at [701, 67] on button "Criar escala" at bounding box center [692, 69] width 47 height 16
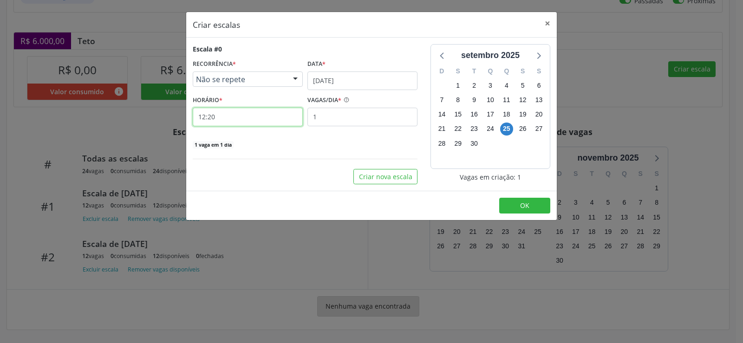
click at [254, 116] on input "12:20" at bounding box center [248, 117] width 110 height 19
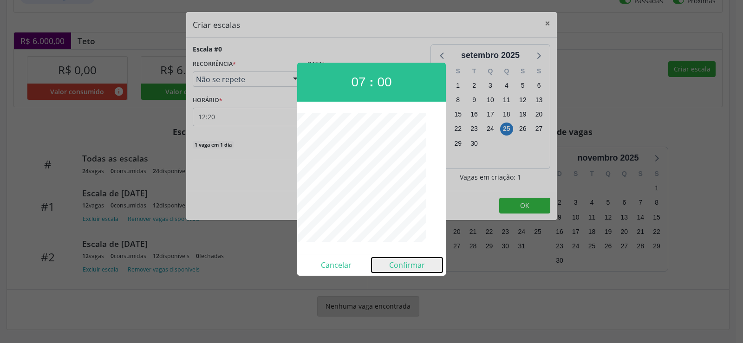
drag, startPoint x: 408, startPoint y: 267, endPoint x: 381, endPoint y: 258, distance: 29.2
click at [408, 267] on button "Confirmar" at bounding box center [407, 265] width 71 height 15
type input "07:00"
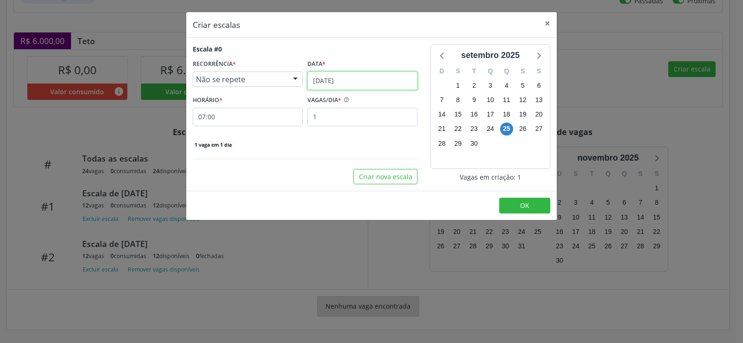
click at [337, 83] on input "[DATE]" at bounding box center [363, 81] width 110 height 19
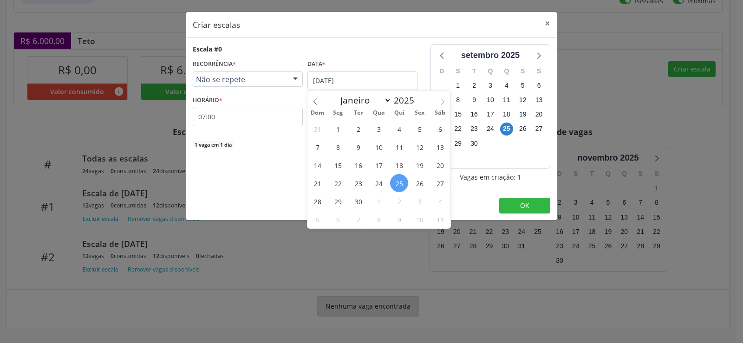
click at [443, 103] on icon at bounding box center [443, 101] width 7 height 7
select select "9"
drag, startPoint x: 360, startPoint y: 147, endPoint x: 342, endPoint y: 141, distance: 18.2
click at [359, 146] on span "7" at bounding box center [358, 147] width 18 height 18
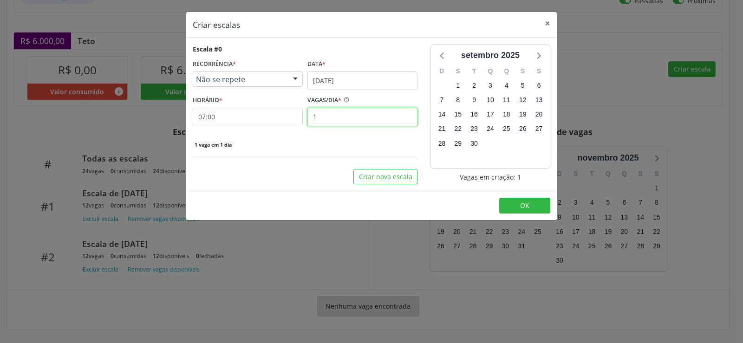
click at [324, 118] on input "1" at bounding box center [363, 117] width 110 height 19
type input "12"
click at [525, 204] on span "OK" at bounding box center [524, 205] width 9 height 9
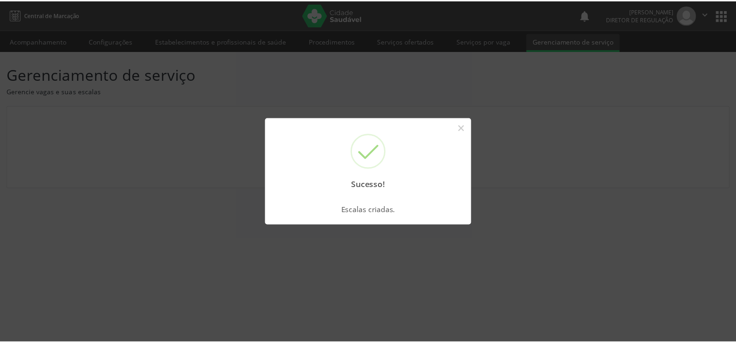
scroll to position [0, 0]
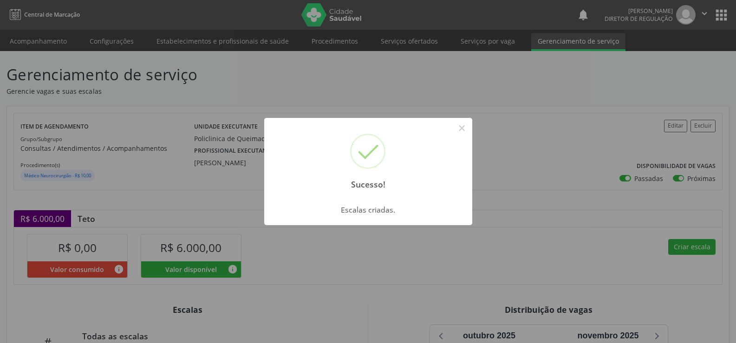
drag, startPoint x: 462, startPoint y: 130, endPoint x: 272, endPoint y: 280, distance: 242.5
click at [460, 134] on button "×" at bounding box center [462, 128] width 16 height 16
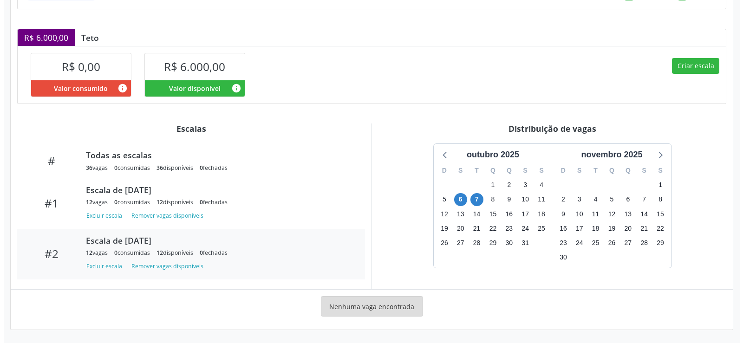
scroll to position [47, 0]
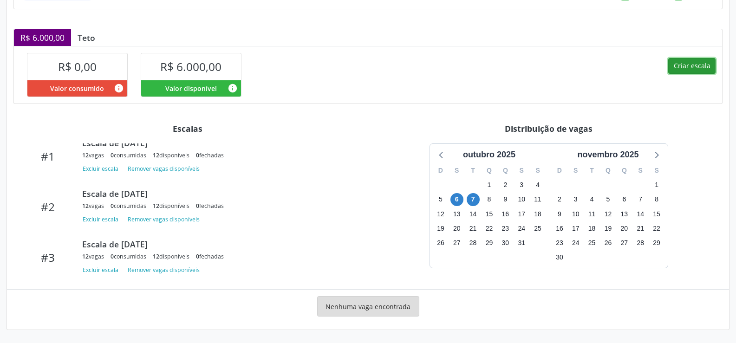
click at [696, 66] on button "Criar escala" at bounding box center [692, 66] width 47 height 16
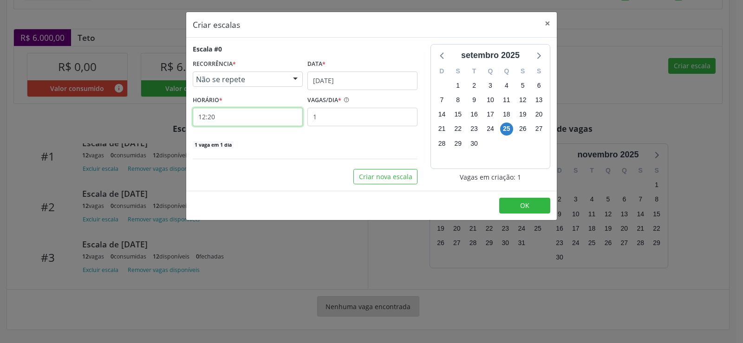
click at [218, 116] on input "12:20" at bounding box center [248, 117] width 110 height 19
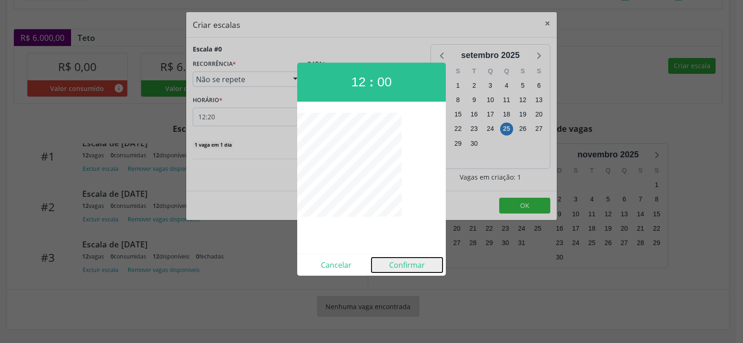
click at [409, 269] on button "Confirmar" at bounding box center [407, 265] width 71 height 15
type input "12:00"
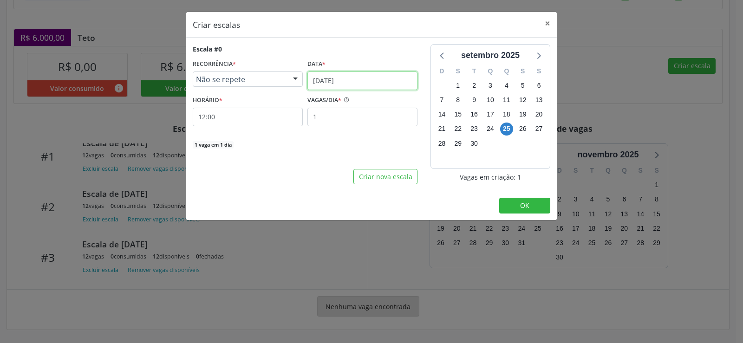
click at [393, 82] on input "[DATE]" at bounding box center [363, 81] width 110 height 19
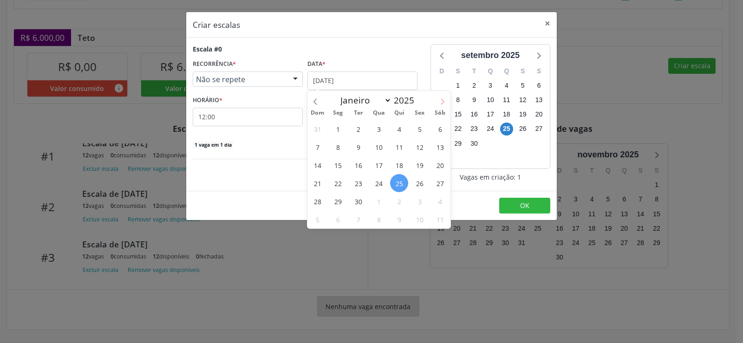
click at [445, 102] on icon at bounding box center [443, 101] width 7 height 7
select select "9"
drag, startPoint x: 359, startPoint y: 147, endPoint x: 349, endPoint y: 143, distance: 10.6
click at [358, 146] on span "7" at bounding box center [358, 147] width 18 height 18
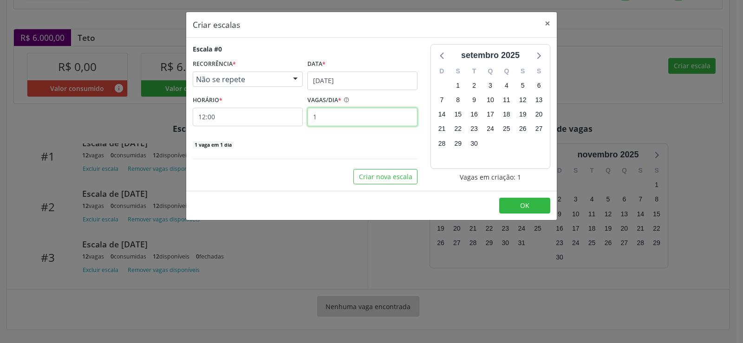
click at [333, 118] on input "1" at bounding box center [363, 117] width 110 height 19
type input "12"
click at [514, 208] on button "OK" at bounding box center [524, 206] width 51 height 16
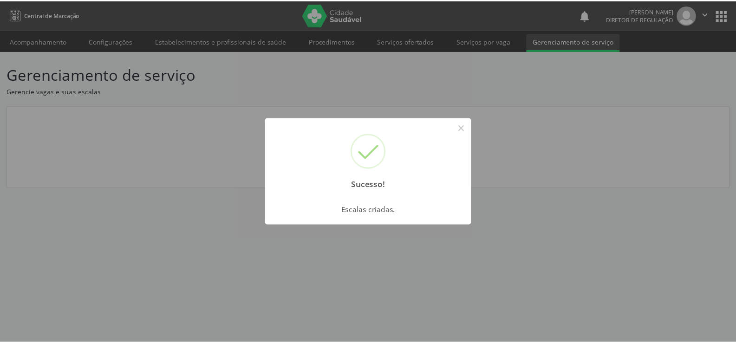
scroll to position [0, 0]
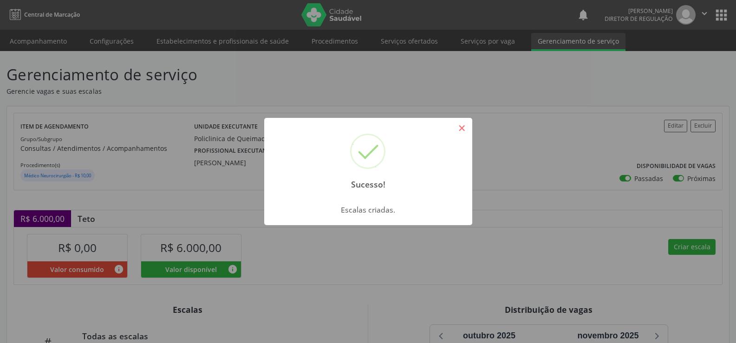
click at [463, 127] on button "×" at bounding box center [462, 128] width 16 height 16
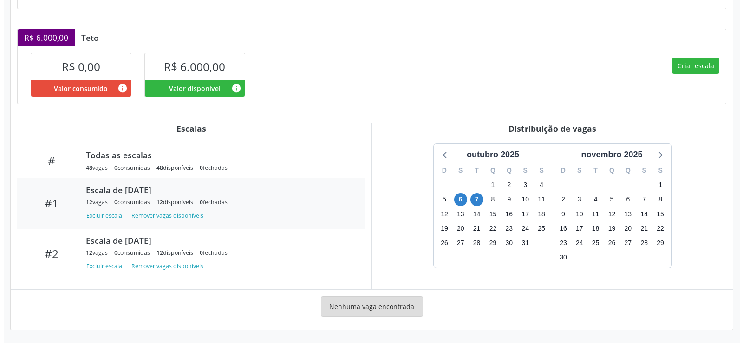
scroll to position [98, 0]
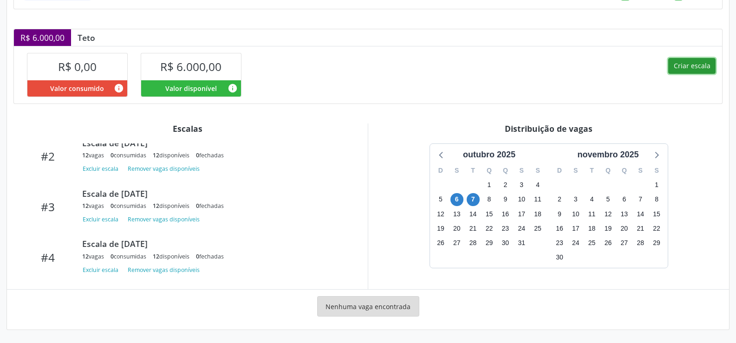
click at [698, 62] on button "Criar escala" at bounding box center [692, 66] width 47 height 16
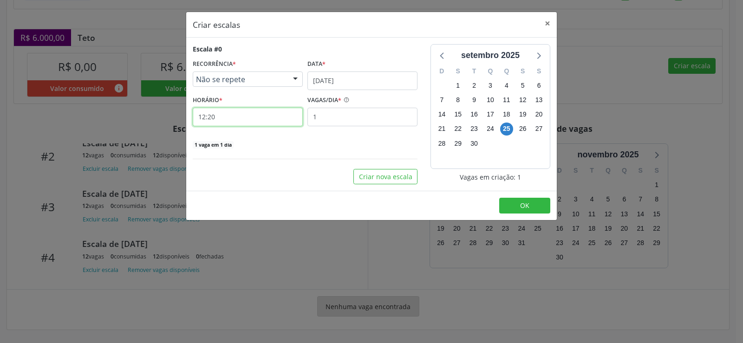
click at [235, 122] on input "12:20" at bounding box center [248, 117] width 110 height 19
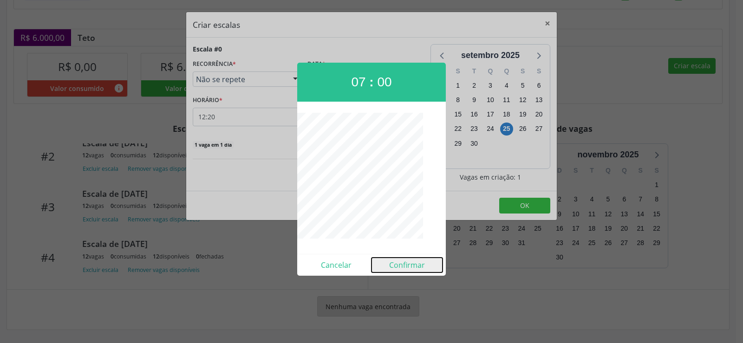
click at [415, 269] on button "Confirmar" at bounding box center [407, 265] width 71 height 15
type input "07:00"
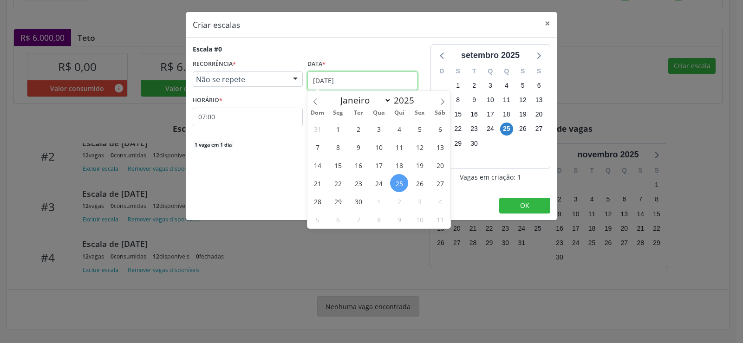
click at [374, 85] on input "[DATE]" at bounding box center [363, 81] width 110 height 19
click at [446, 102] on icon at bounding box center [443, 101] width 7 height 7
select select "9"
drag, startPoint x: 377, startPoint y: 149, endPoint x: 290, endPoint y: 118, distance: 92.0
click at [377, 148] on span "8" at bounding box center [379, 147] width 18 height 18
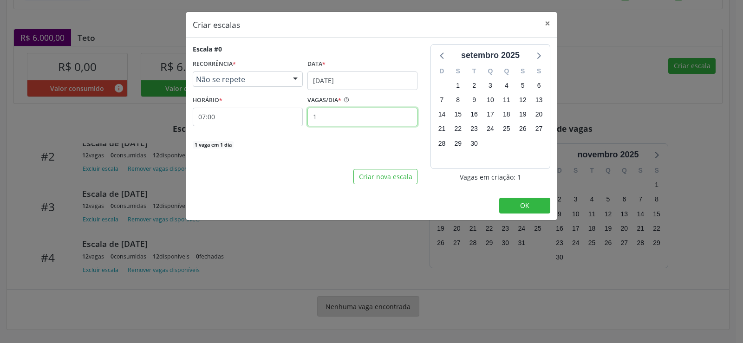
click at [326, 119] on input "1" at bounding box center [363, 117] width 110 height 19
type input "12"
click at [521, 208] on span "OK" at bounding box center [524, 205] width 9 height 9
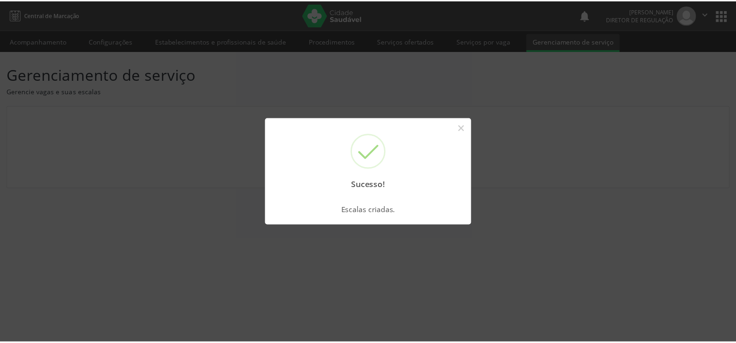
scroll to position [0, 0]
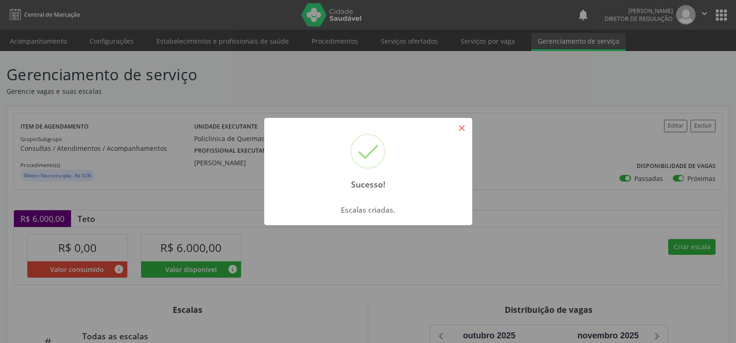
click at [466, 128] on button "×" at bounding box center [462, 128] width 16 height 16
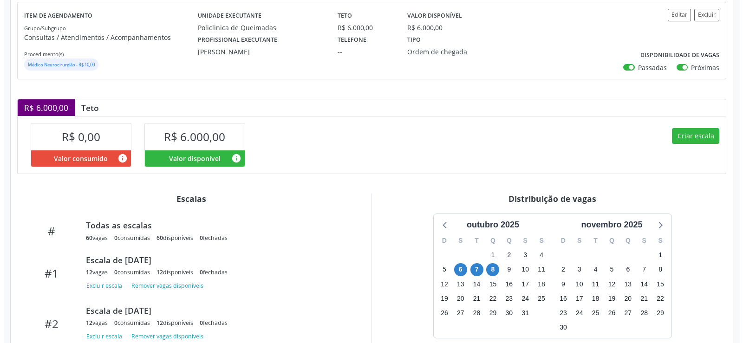
scroll to position [181, 0]
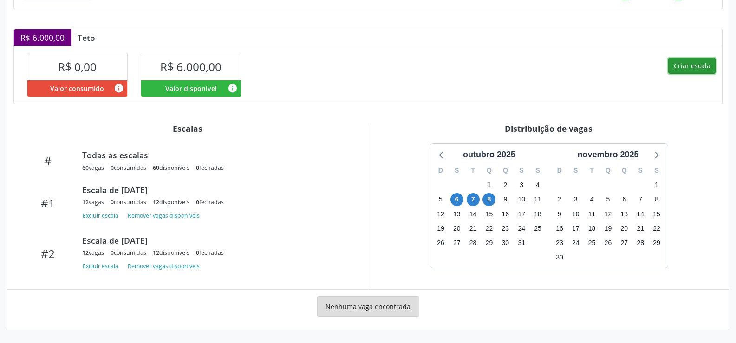
click at [688, 67] on button "Criar escala" at bounding box center [692, 66] width 47 height 16
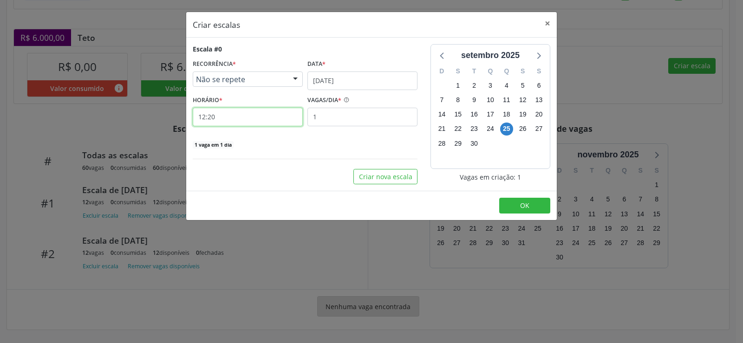
click at [233, 116] on input "12:20" at bounding box center [248, 117] width 110 height 19
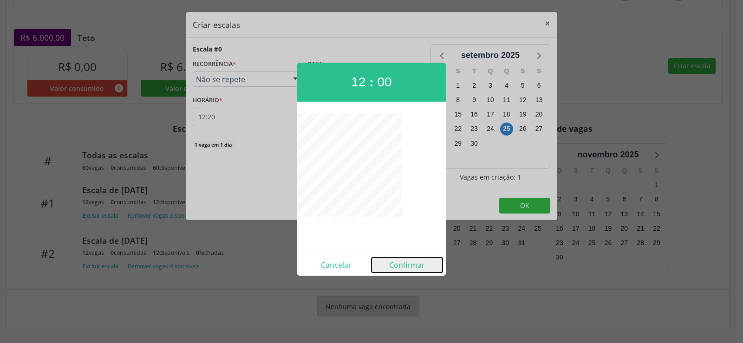
drag, startPoint x: 407, startPoint y: 266, endPoint x: 393, endPoint y: 244, distance: 26.2
click at [405, 263] on button "Confirmar" at bounding box center [407, 265] width 71 height 15
type input "12:00"
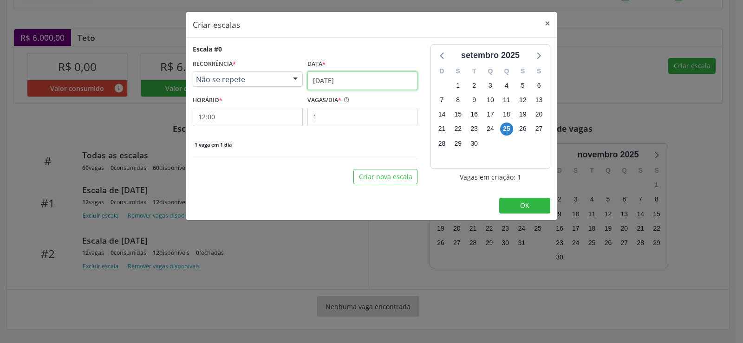
click at [390, 79] on input "[DATE]" at bounding box center [363, 81] width 110 height 19
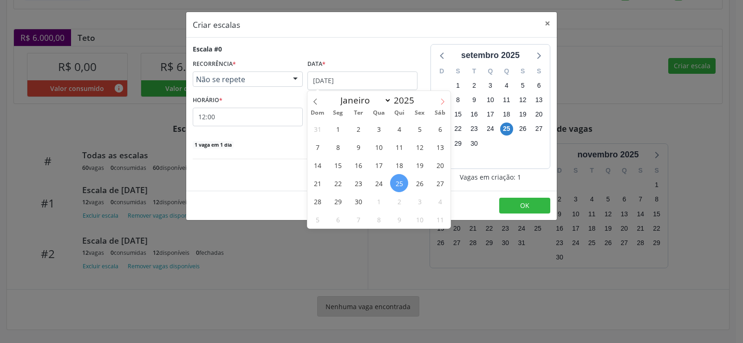
click at [445, 101] on icon at bounding box center [443, 101] width 7 height 7
select select "9"
drag, startPoint x: 401, startPoint y: 148, endPoint x: 396, endPoint y: 148, distance: 5.1
click at [399, 148] on span "9" at bounding box center [399, 147] width 18 height 18
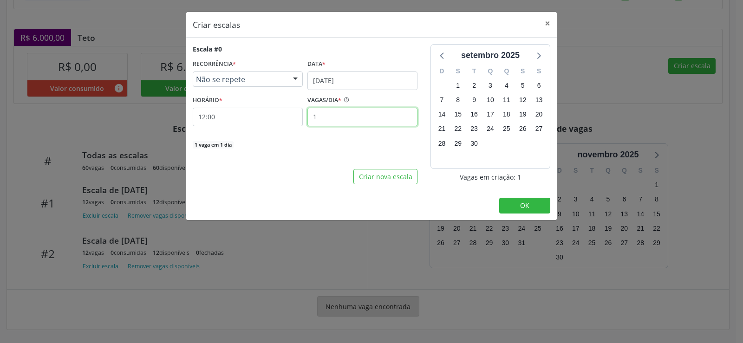
click at [337, 120] on input "1" at bounding box center [363, 117] width 110 height 19
type input "12"
click at [531, 210] on button "OK" at bounding box center [524, 206] width 51 height 16
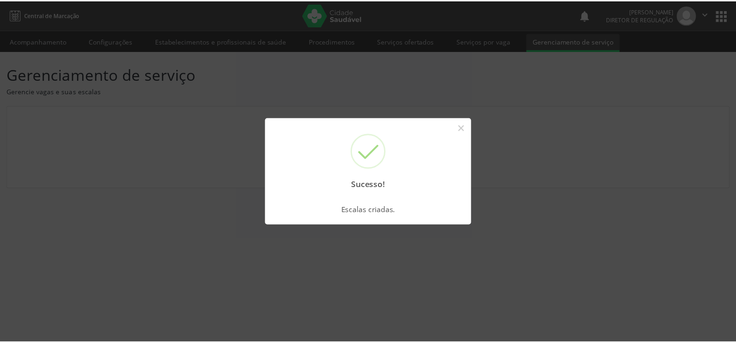
scroll to position [0, 0]
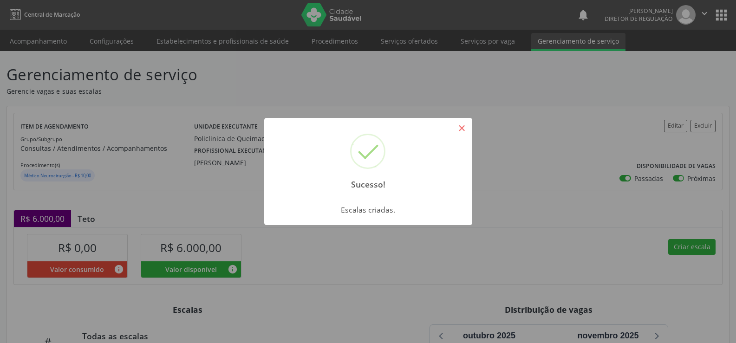
click at [464, 126] on button "×" at bounding box center [462, 128] width 16 height 16
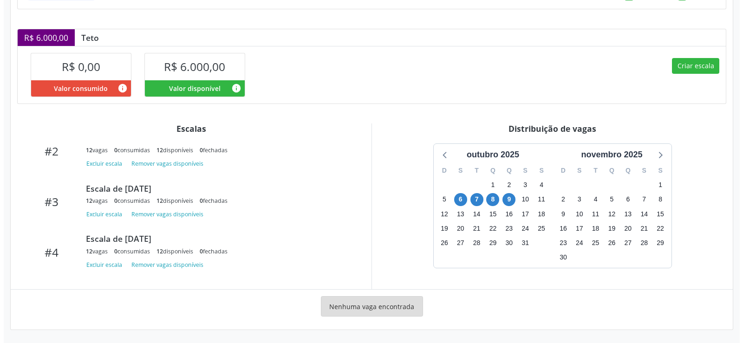
scroll to position [199, 0]
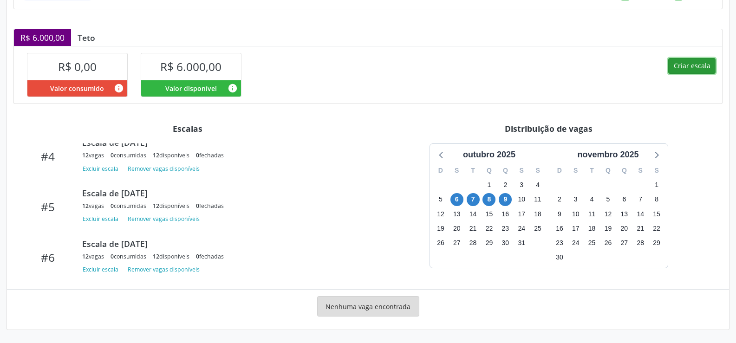
click at [692, 71] on button "Criar escala" at bounding box center [692, 66] width 47 height 16
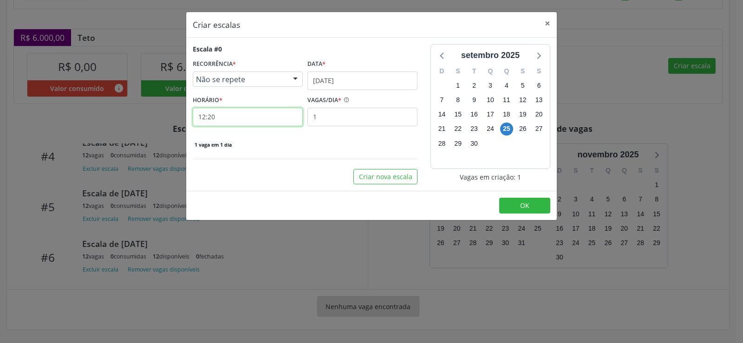
click at [226, 116] on input "12:20" at bounding box center [248, 117] width 110 height 19
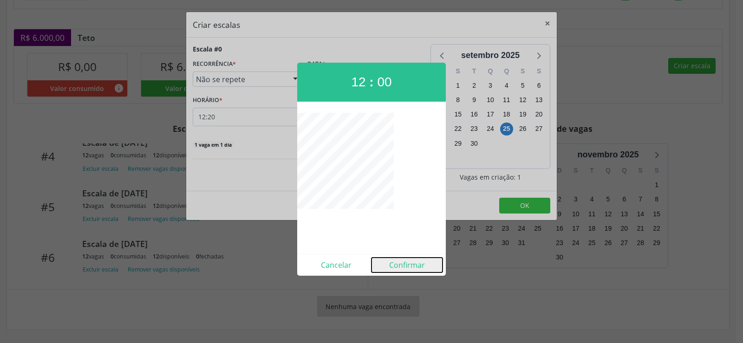
drag, startPoint x: 401, startPoint y: 264, endPoint x: 385, endPoint y: 254, distance: 19.0
click at [399, 263] on button "Confirmar" at bounding box center [407, 265] width 71 height 15
type input "12:00"
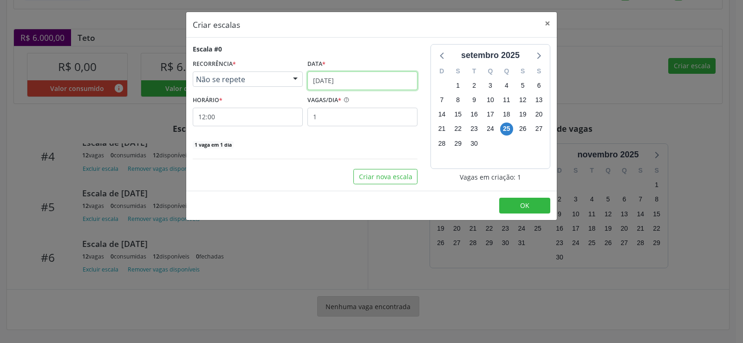
click at [370, 80] on input "[DATE]" at bounding box center [363, 81] width 110 height 19
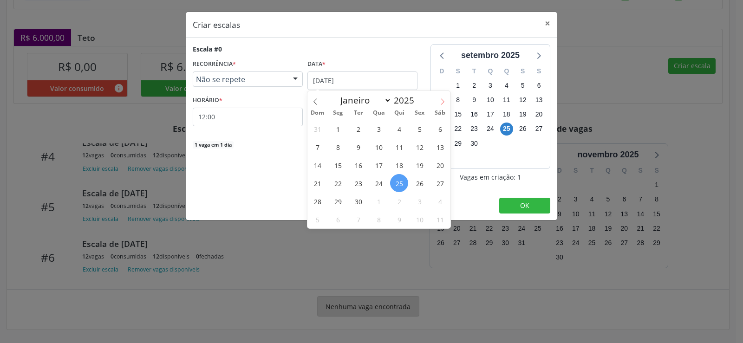
click at [446, 102] on span at bounding box center [443, 99] width 16 height 16
select select "9"
drag, startPoint x: 400, startPoint y: 148, endPoint x: 390, endPoint y: 143, distance: 11.4
click at [397, 146] on span "9" at bounding box center [399, 147] width 18 height 18
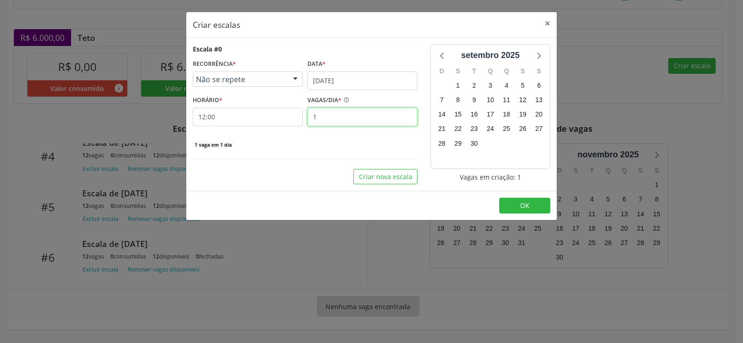
click at [331, 119] on input "1" at bounding box center [363, 117] width 110 height 19
type input "12"
click at [528, 206] on span "OK" at bounding box center [524, 205] width 9 height 9
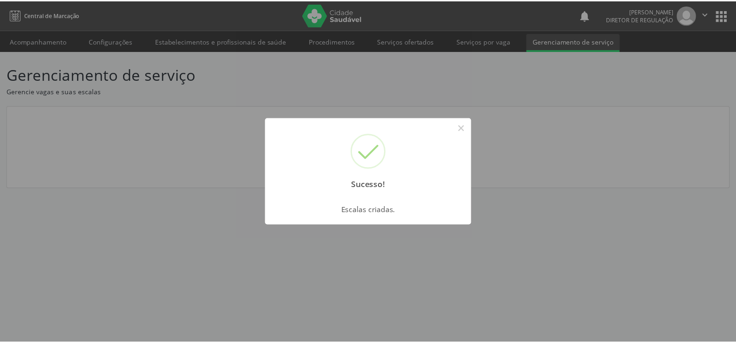
scroll to position [0, 0]
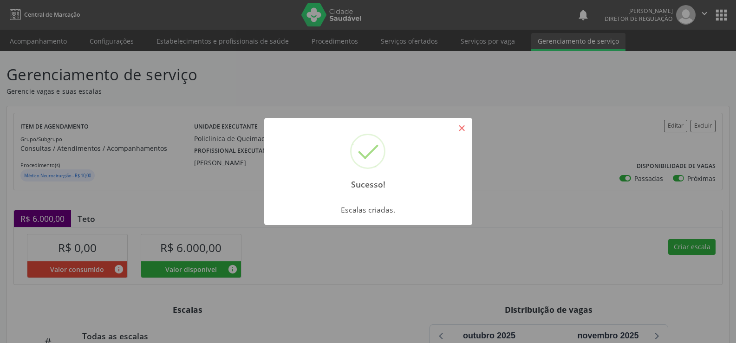
click at [461, 127] on button "×" at bounding box center [462, 128] width 16 height 16
